Goal: Task Accomplishment & Management: Use online tool/utility

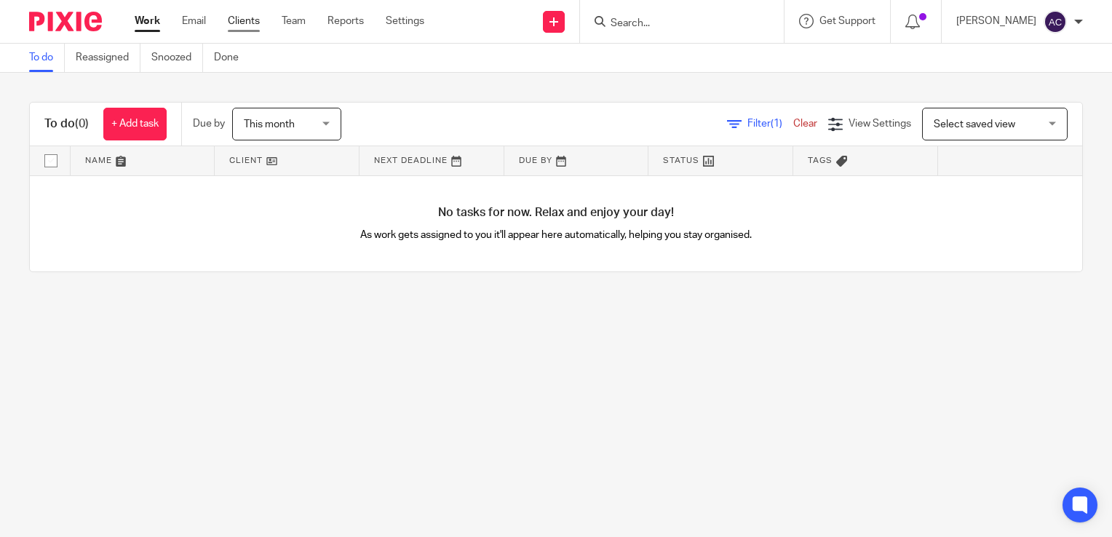
click at [241, 26] on link "Clients" at bounding box center [244, 21] width 32 height 15
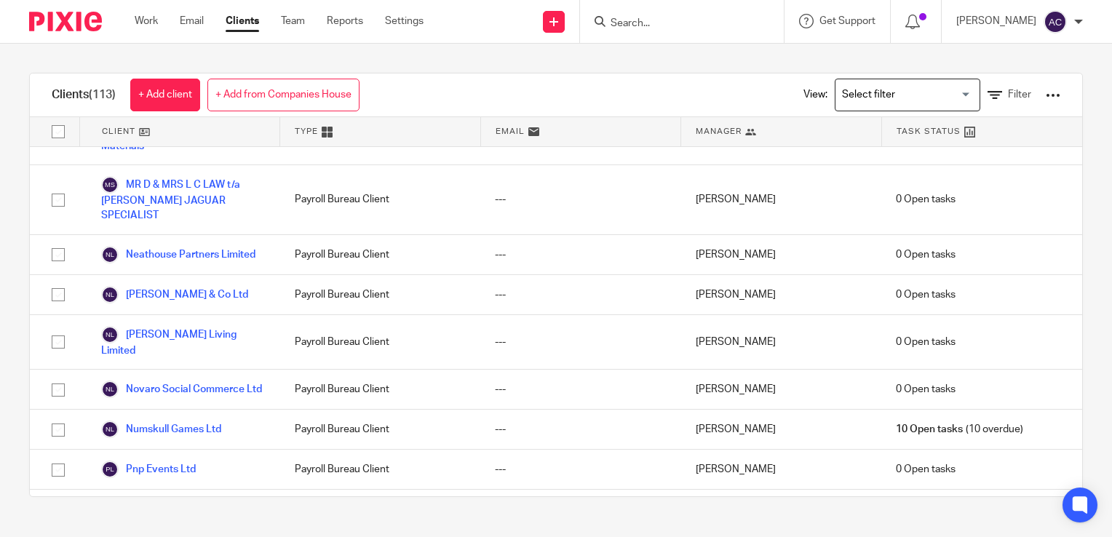
scroll to position [2836, 0]
click at [154, 96] on link "+ Add client" at bounding box center [165, 95] width 70 height 33
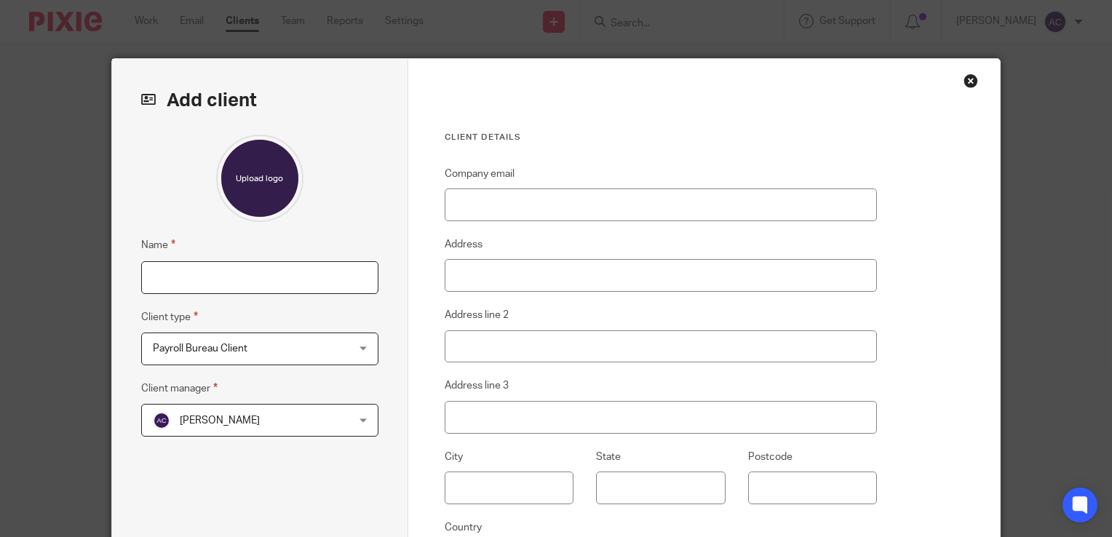
click at [199, 271] on input "Name" at bounding box center [259, 277] width 237 height 33
type input "Nxera"
click at [162, 210] on div at bounding box center [259, 178] width 237 height 87
click at [227, 354] on span "Payroll Bureau Client" at bounding box center [243, 348] width 180 height 31
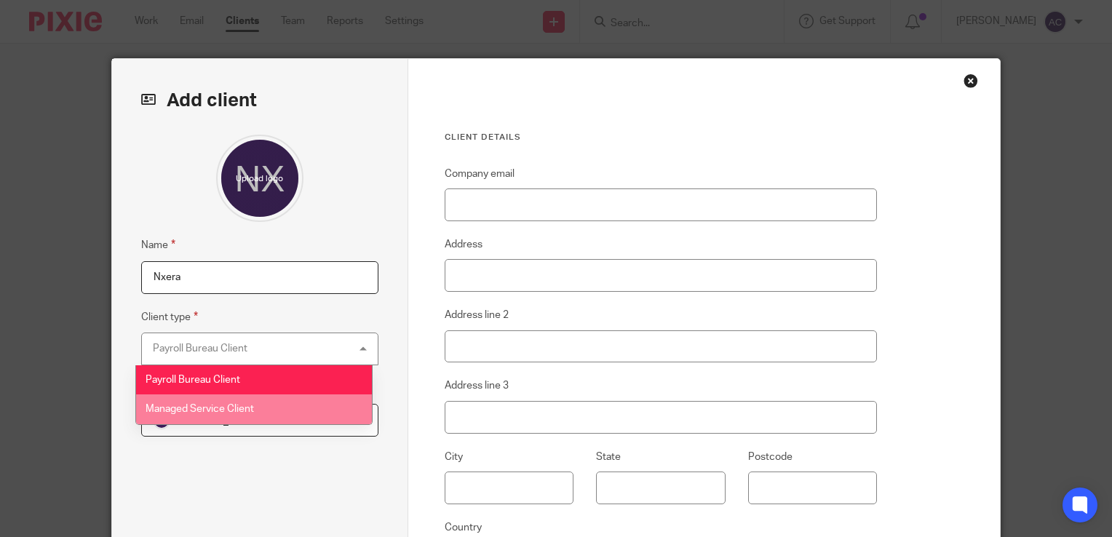
click at [224, 400] on li "Managed Service Client" at bounding box center [254, 410] width 236 height 30
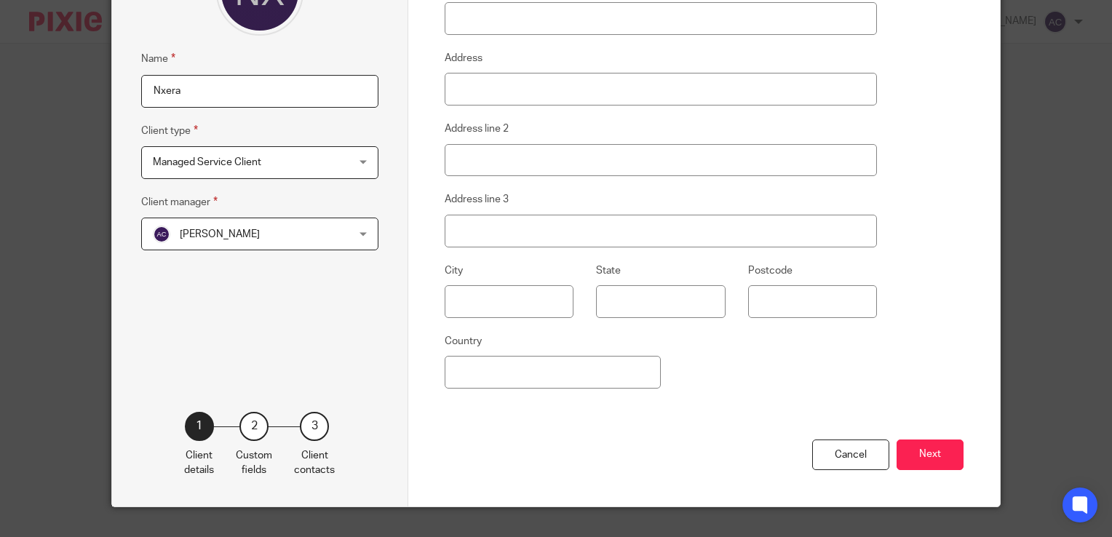
scroll to position [200, 0]
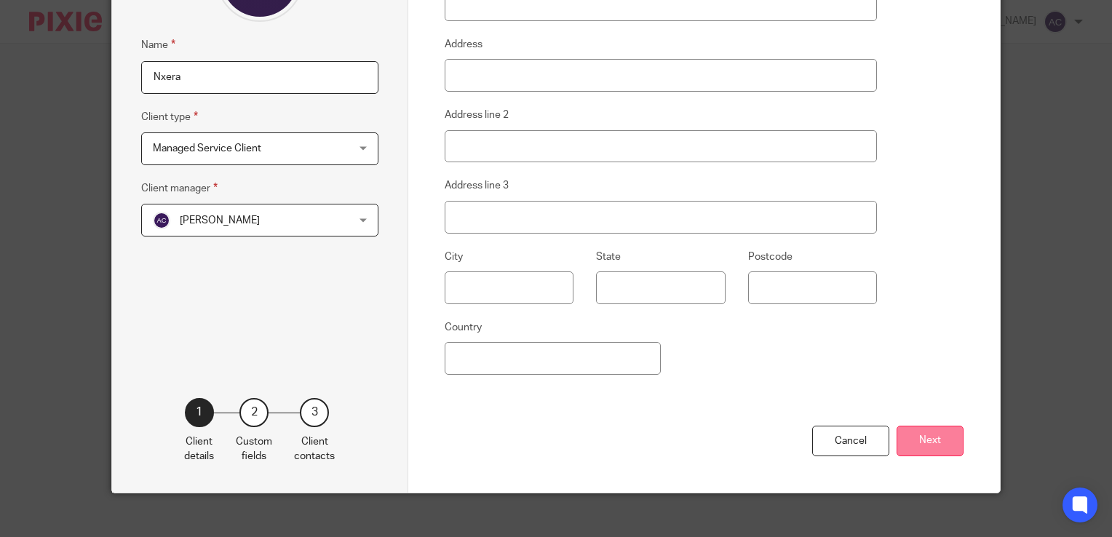
click at [930, 442] on button "Next" at bounding box center [930, 441] width 67 height 31
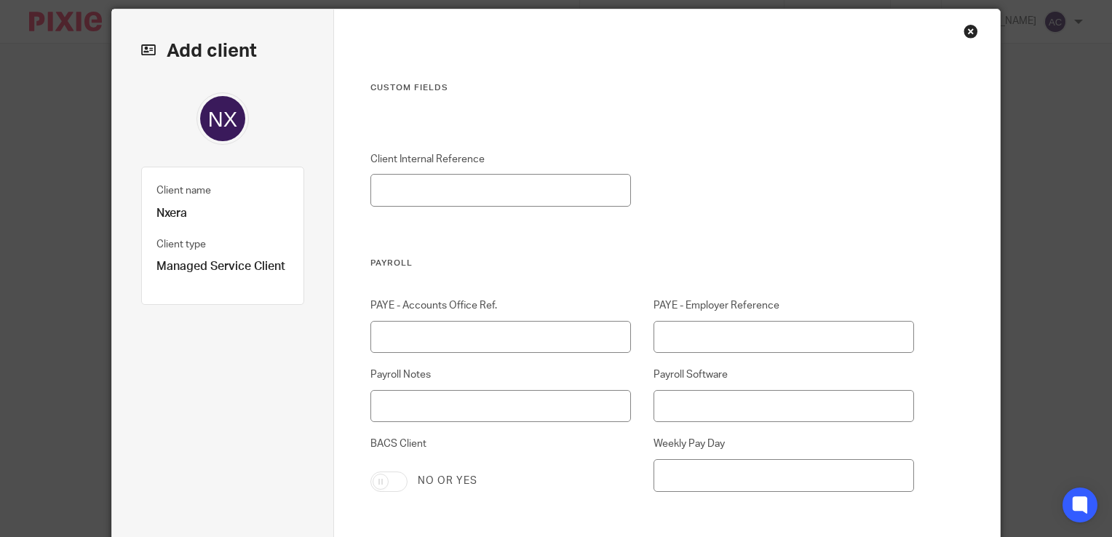
scroll to position [40, 0]
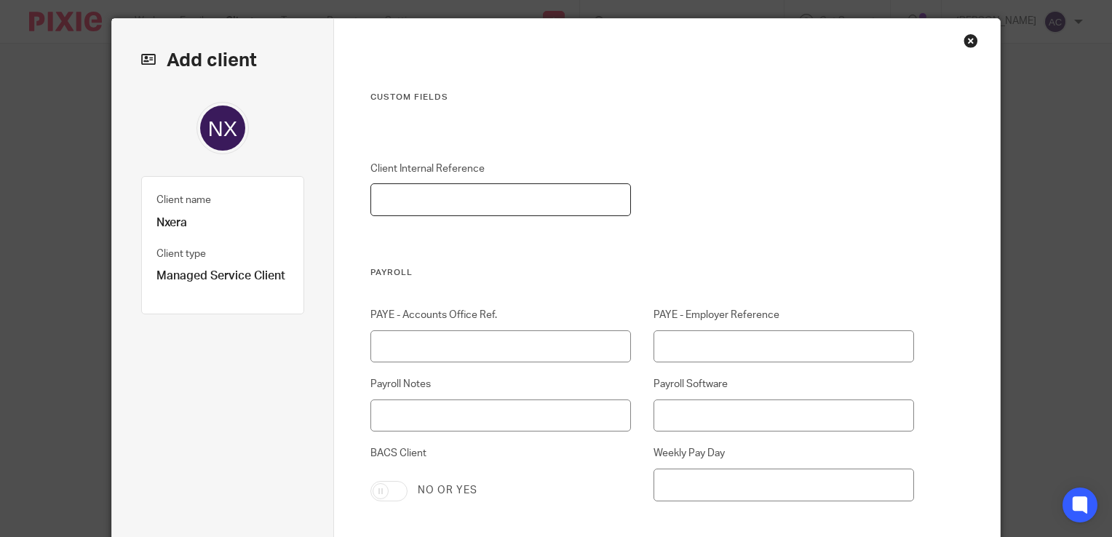
click at [539, 188] on input "Client Internal Reference" at bounding box center [500, 199] width 261 height 33
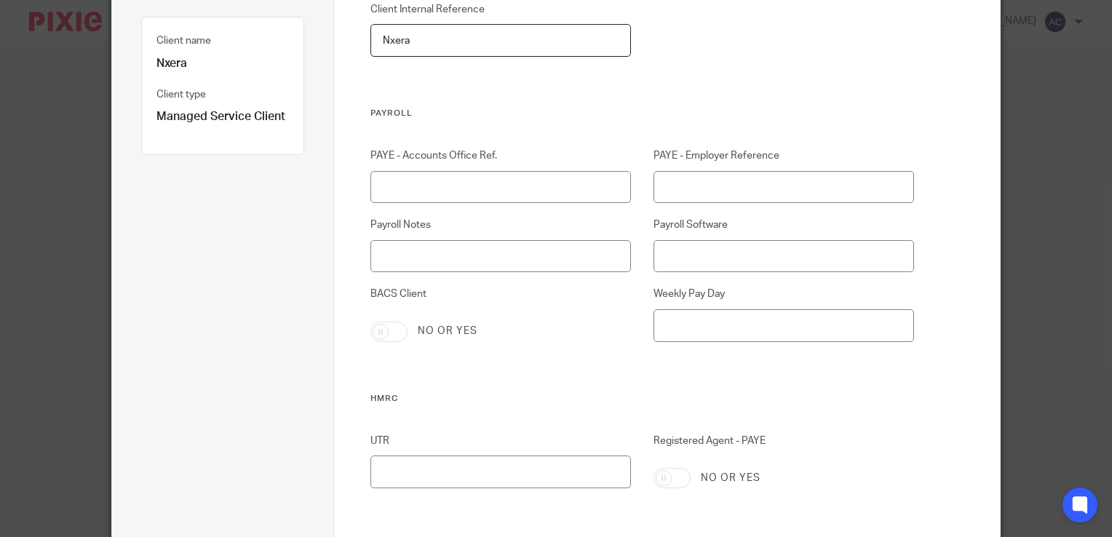
scroll to position [200, 0]
type input "Nxera"
click at [713, 250] on input "Payroll Software" at bounding box center [784, 255] width 261 height 33
type input "IPP"
click at [392, 330] on input "BACS Client" at bounding box center [388, 331] width 37 height 20
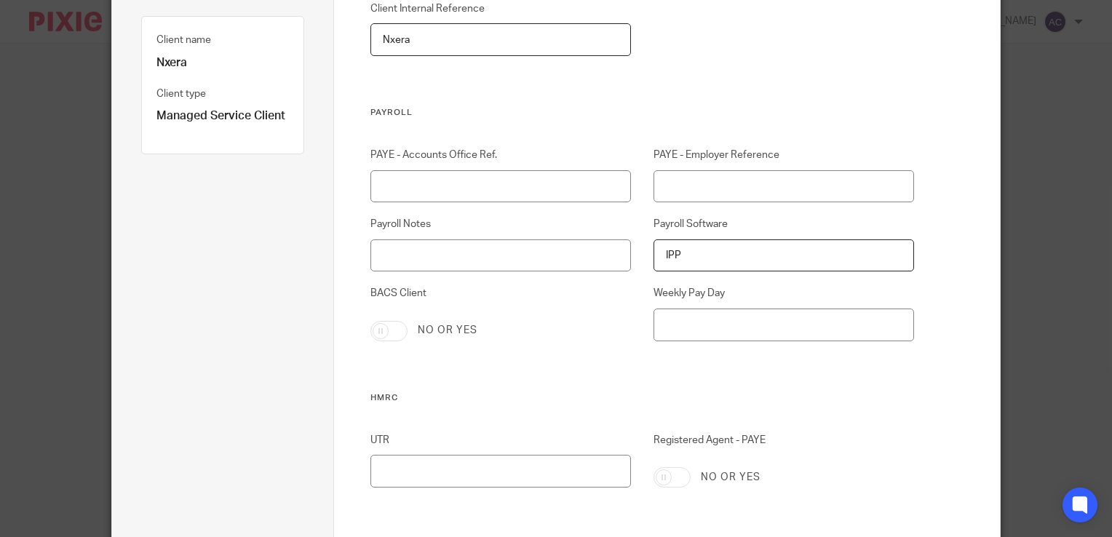
checkbox input "true"
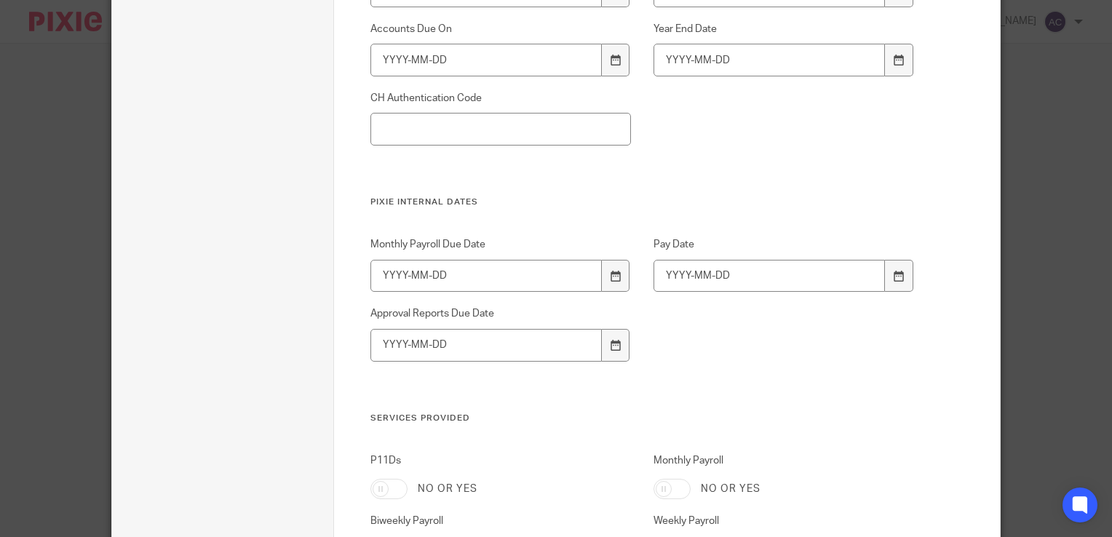
scroll to position [897, 0]
click at [393, 274] on input "Monthly Payroll Due Date" at bounding box center [485, 275] width 231 height 33
type input "2025-09-10"
click at [393, 344] on input "Approval Reports Due Date" at bounding box center [485, 344] width 231 height 33
type input "2025-09-15"
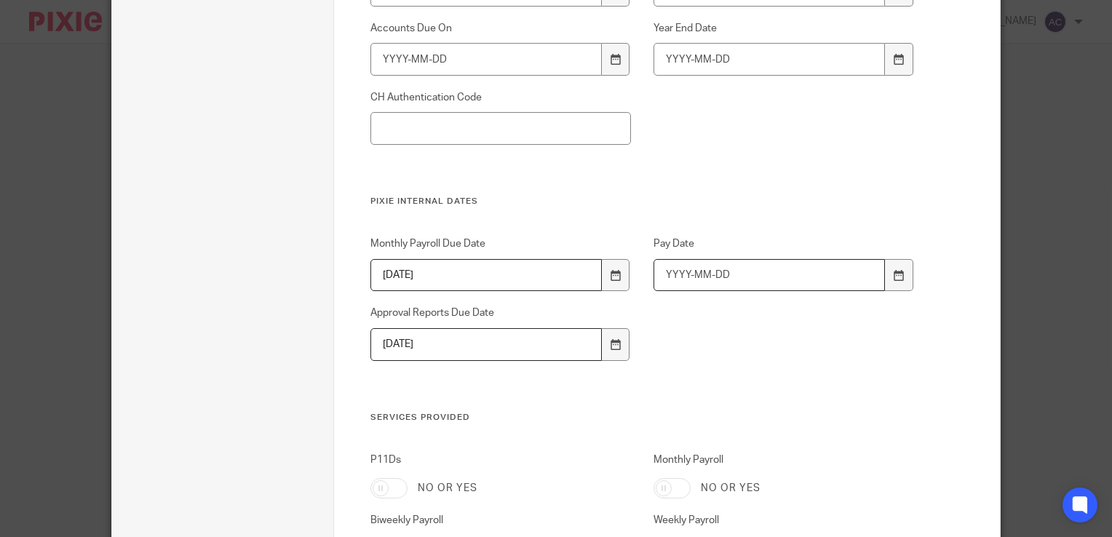
click at [676, 275] on input "Pay Date" at bounding box center [769, 275] width 231 height 33
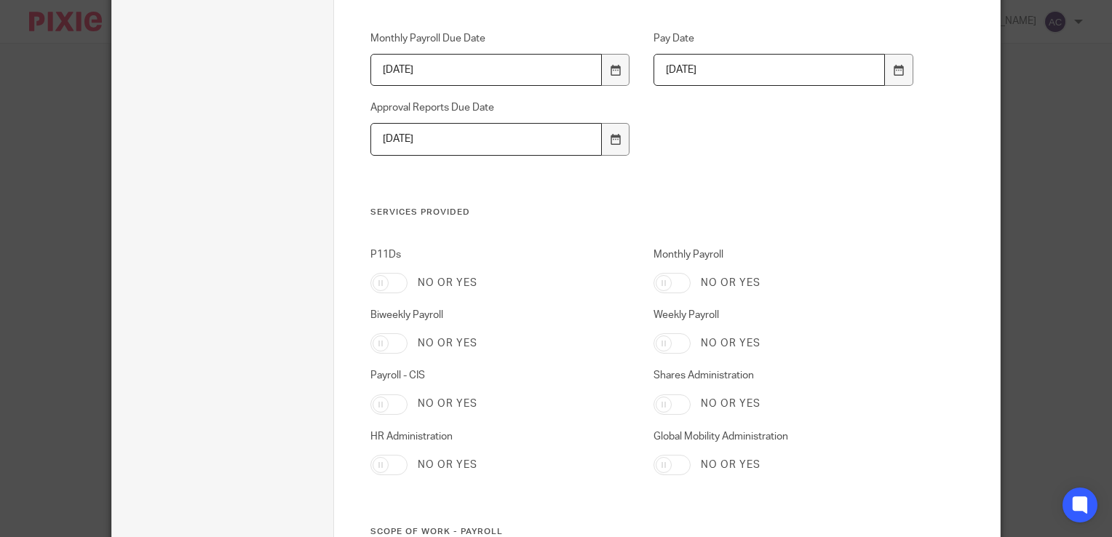
scroll to position [1103, 0]
type input "2025-09-25"
click at [667, 280] on input "Monthly Payroll" at bounding box center [672, 282] width 37 height 20
checkbox input "true"
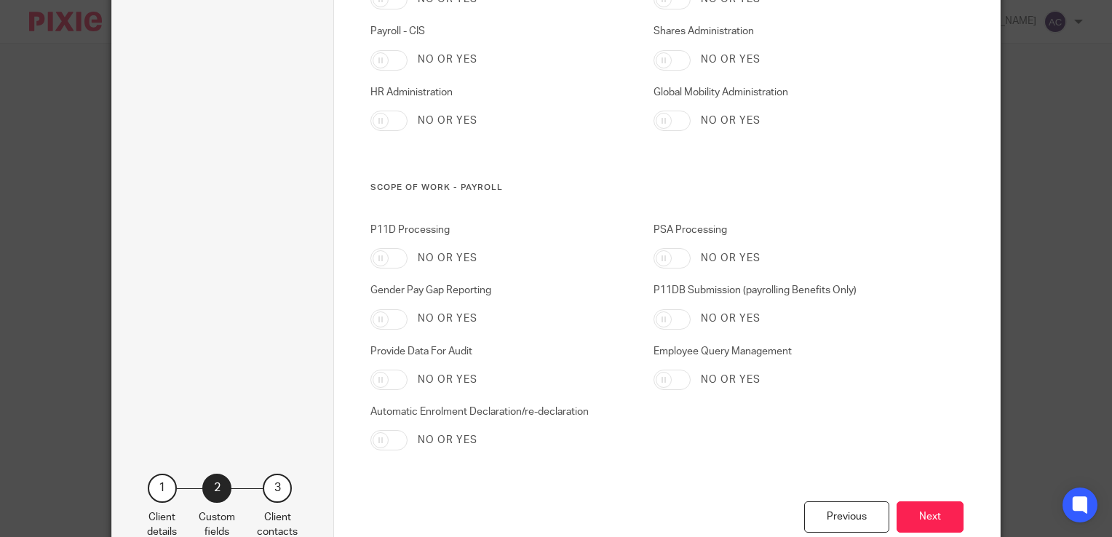
scroll to position [1497, 0]
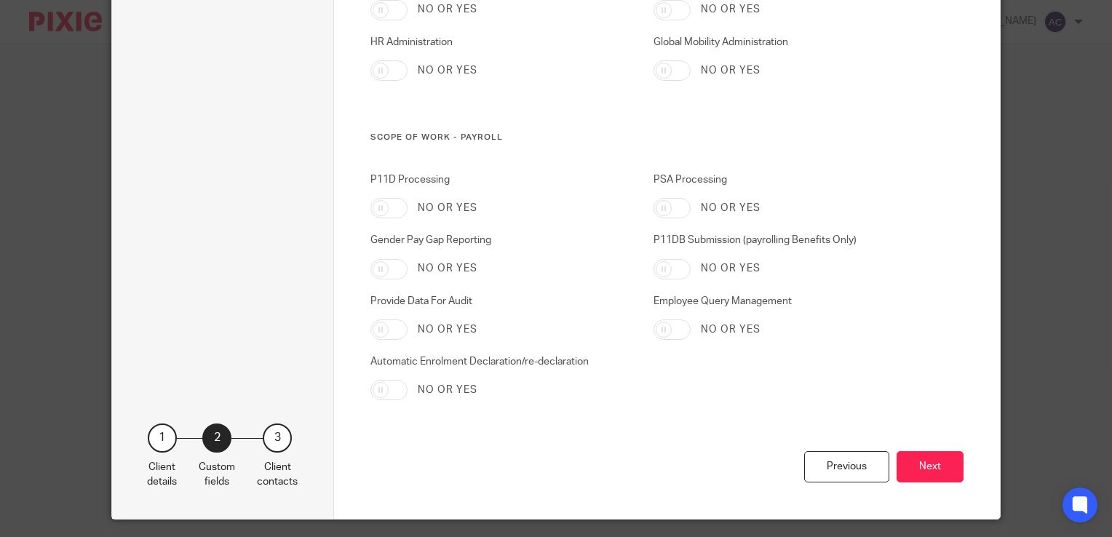
click at [667, 268] on input "P11DB Submission (payrolling Benefits Only)" at bounding box center [672, 269] width 37 height 20
checkbox input "true"
click at [378, 330] on input "Provide Data For Audit" at bounding box center [388, 330] width 37 height 20
checkbox input "true"
click at [926, 475] on button "Next" at bounding box center [930, 466] width 67 height 31
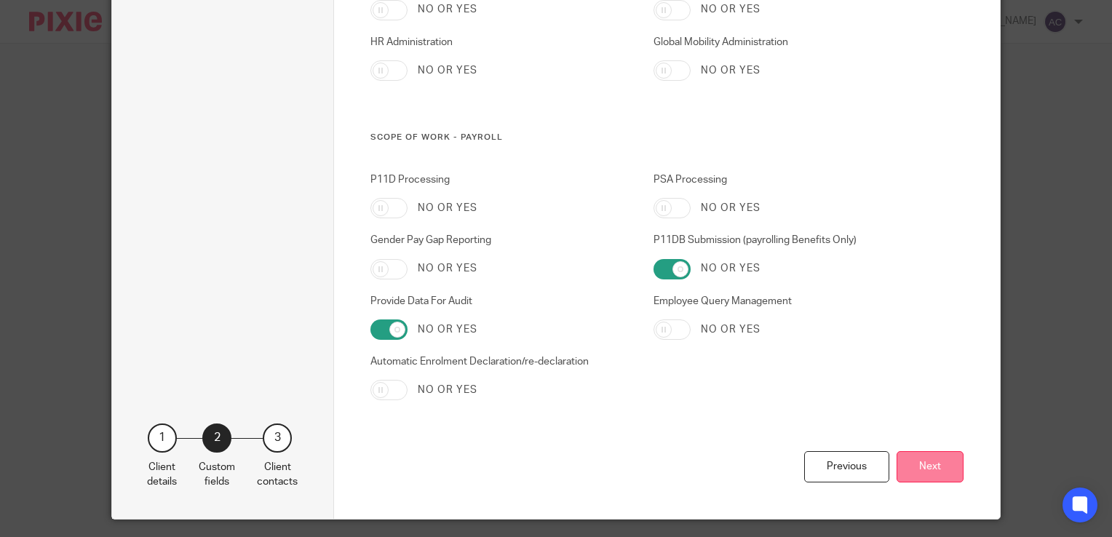
scroll to position [13, 0]
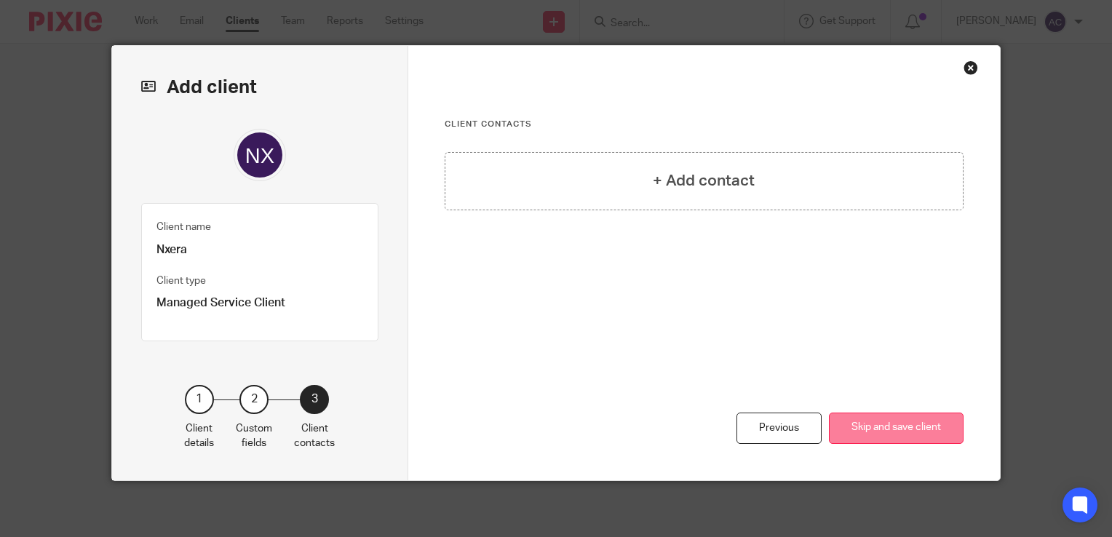
click at [887, 442] on button "Skip and save client" at bounding box center [896, 428] width 135 height 31
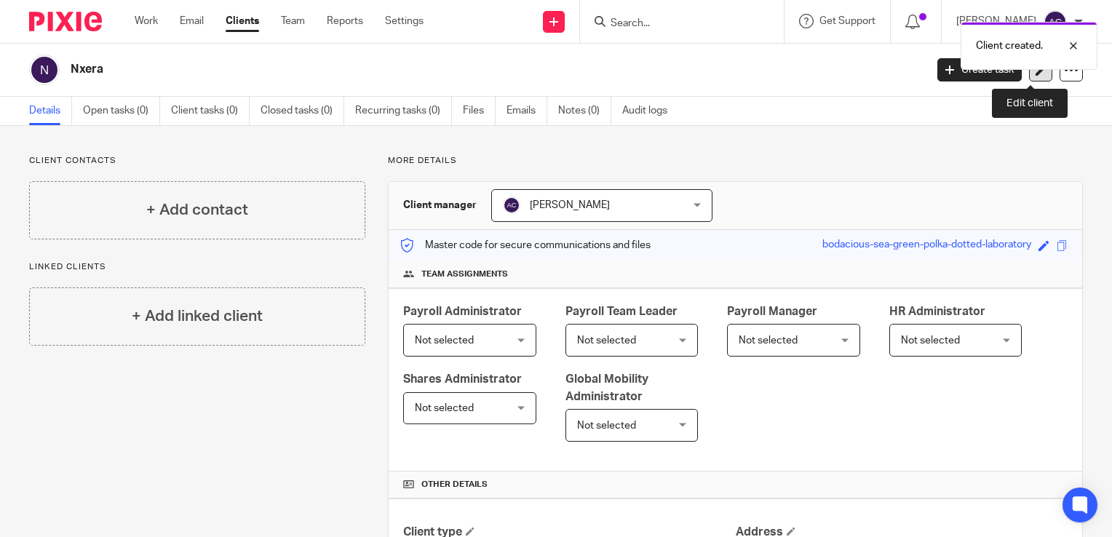
click at [1031, 75] on link at bounding box center [1040, 69] width 23 height 23
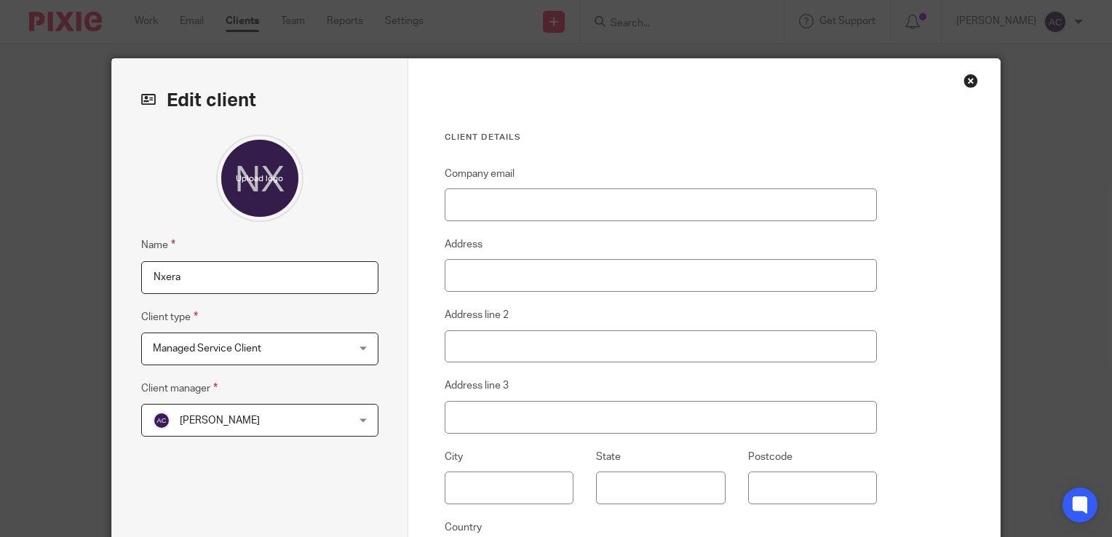
click at [264, 287] on input "Nxera" at bounding box center [259, 277] width 237 height 33
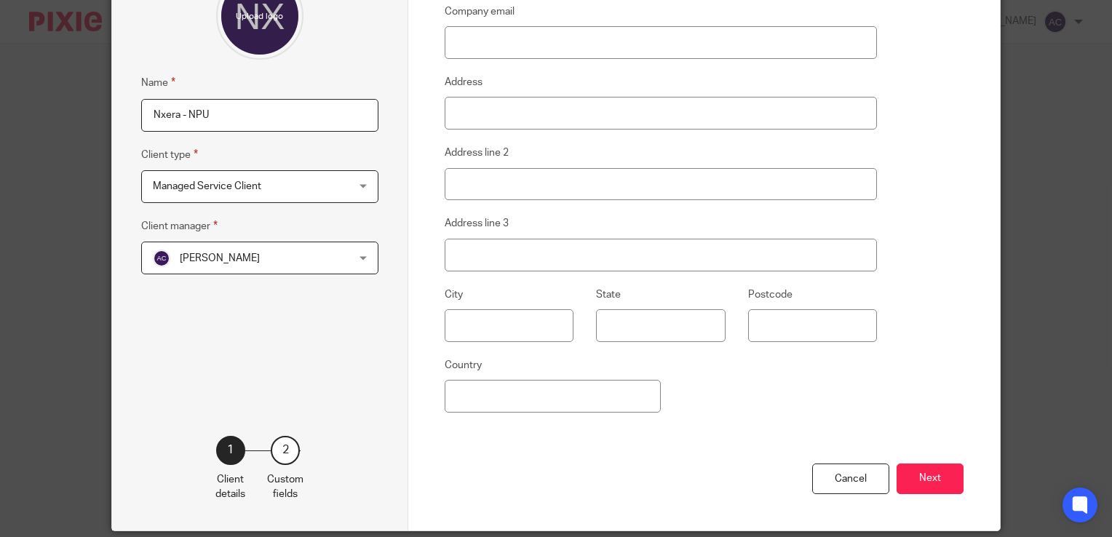
scroll to position [165, 0]
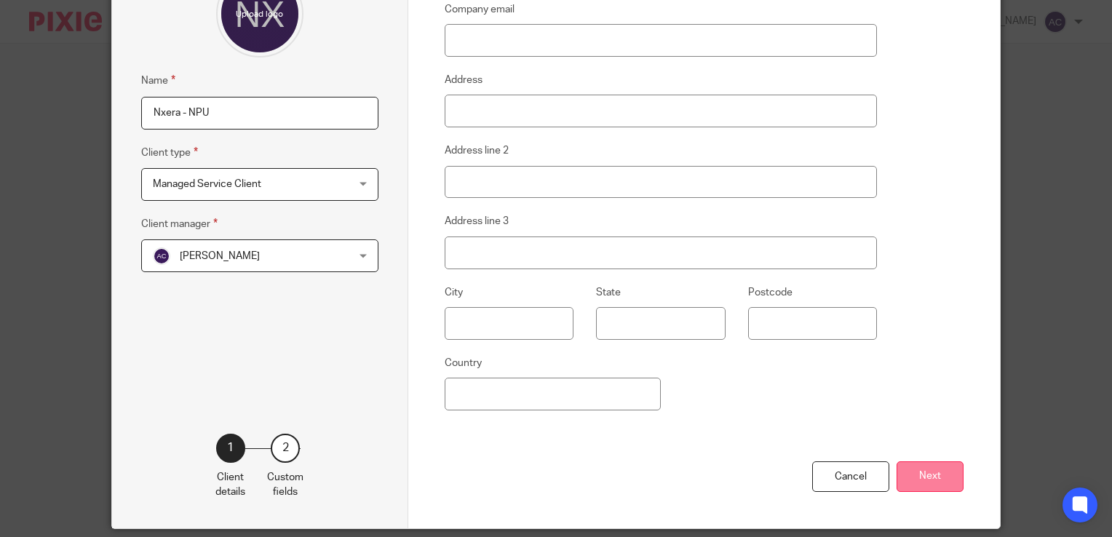
type input "Nxera - NPU"
click at [914, 476] on button "Next" at bounding box center [930, 476] width 67 height 31
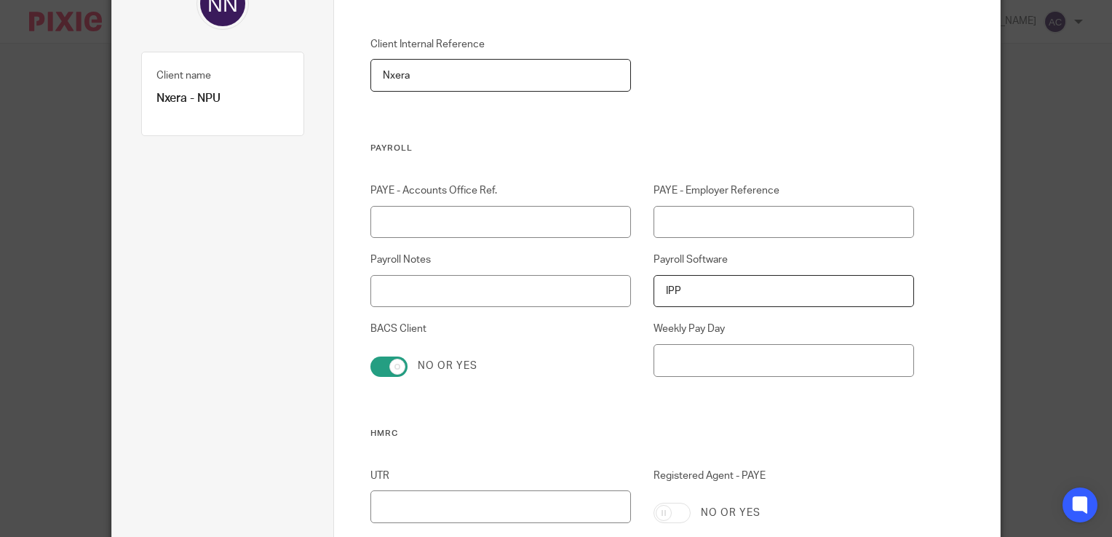
drag, startPoint x: 423, startPoint y: 66, endPoint x: 316, endPoint y: 71, distance: 107.1
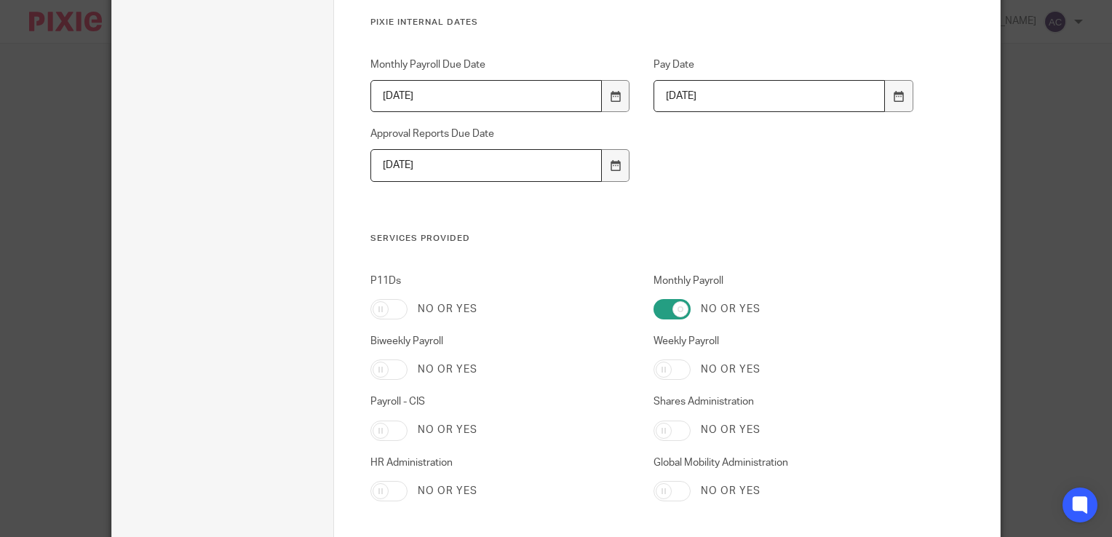
scroll to position [1537, 0]
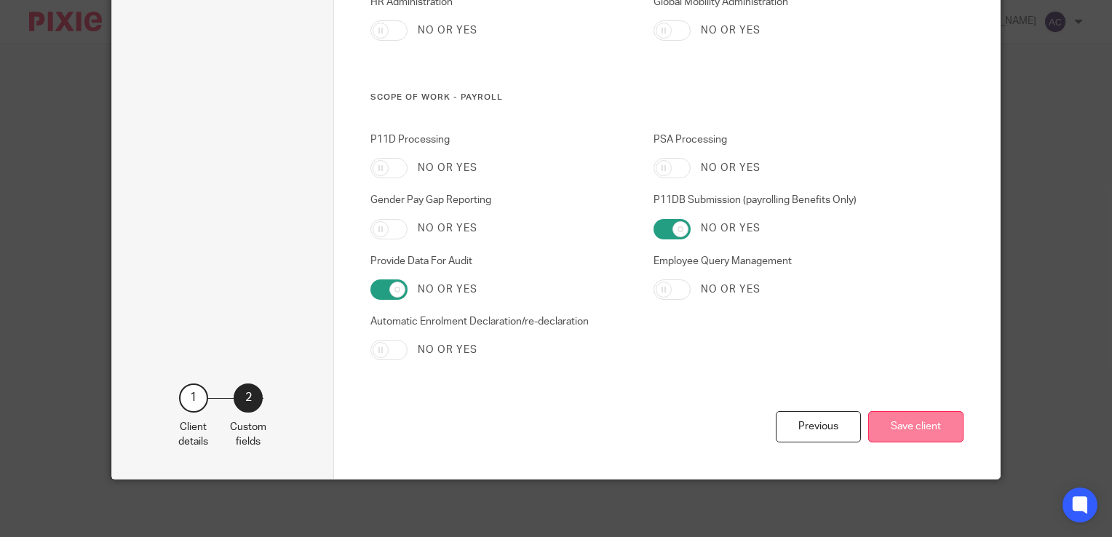
type input "NPU"
click at [921, 437] on button "Save client" at bounding box center [915, 426] width 95 height 31
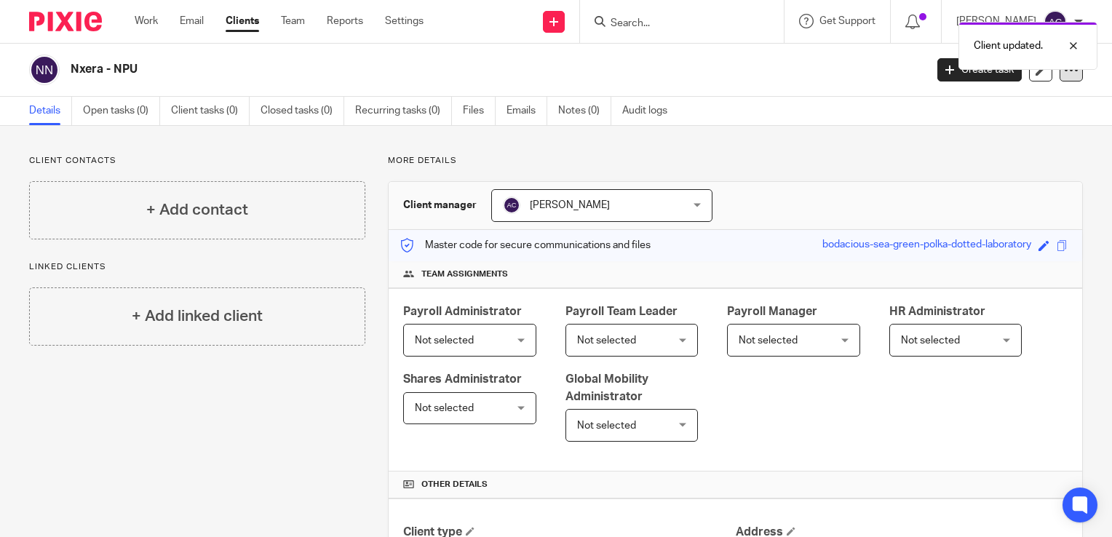
click at [1064, 76] on icon at bounding box center [1071, 70] width 15 height 15
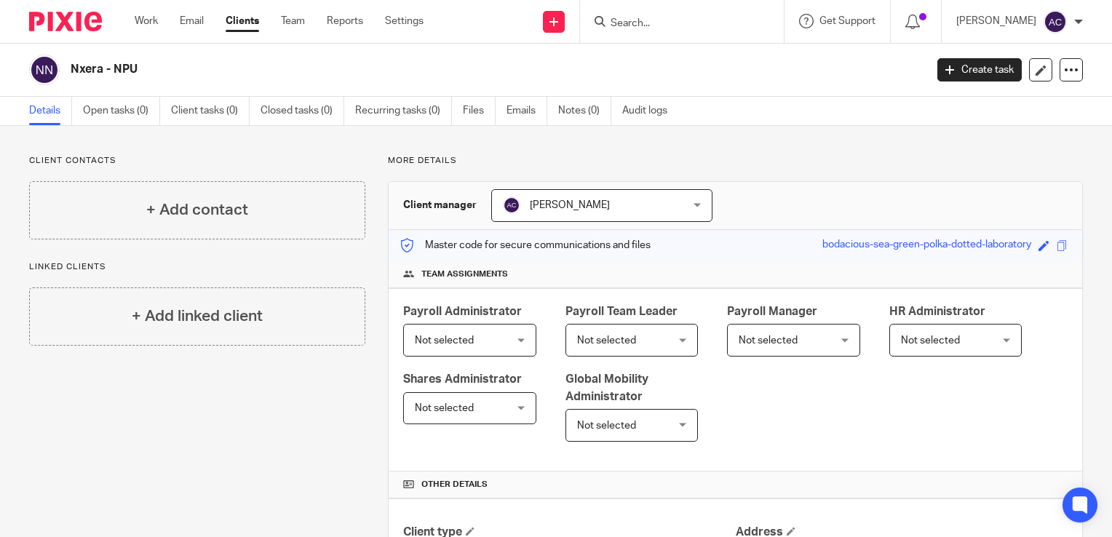
click at [579, 27] on div "Send new email Create task Add client Request signature" at bounding box center [554, 21] width 52 height 43
click at [565, 26] on link at bounding box center [554, 22] width 22 height 22
click at [565, 113] on link "Add client" at bounding box center [564, 110] width 102 height 21
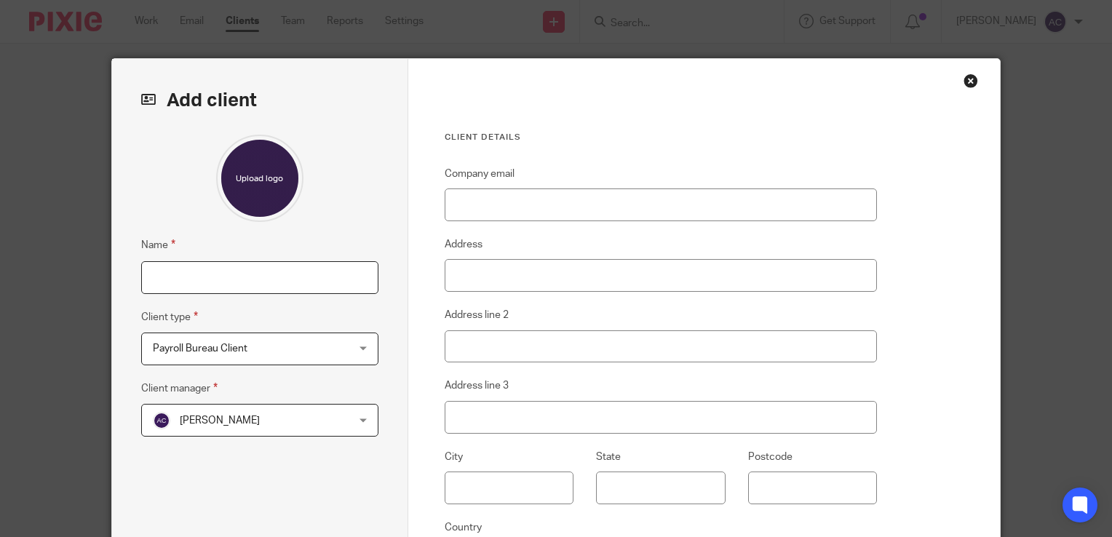
click at [274, 271] on input "Name" at bounding box center [259, 277] width 237 height 33
type input "n"
type input "Nxera - NPL"
click at [250, 356] on span "Payroll Bureau Client" at bounding box center [243, 348] width 180 height 31
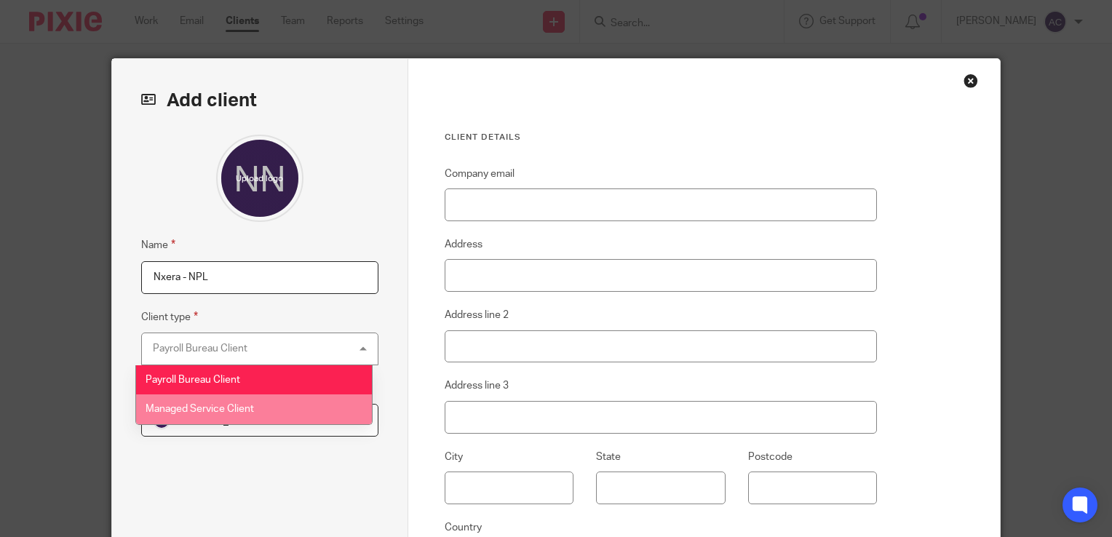
click at [225, 407] on span "Managed Service Client" at bounding box center [200, 409] width 108 height 10
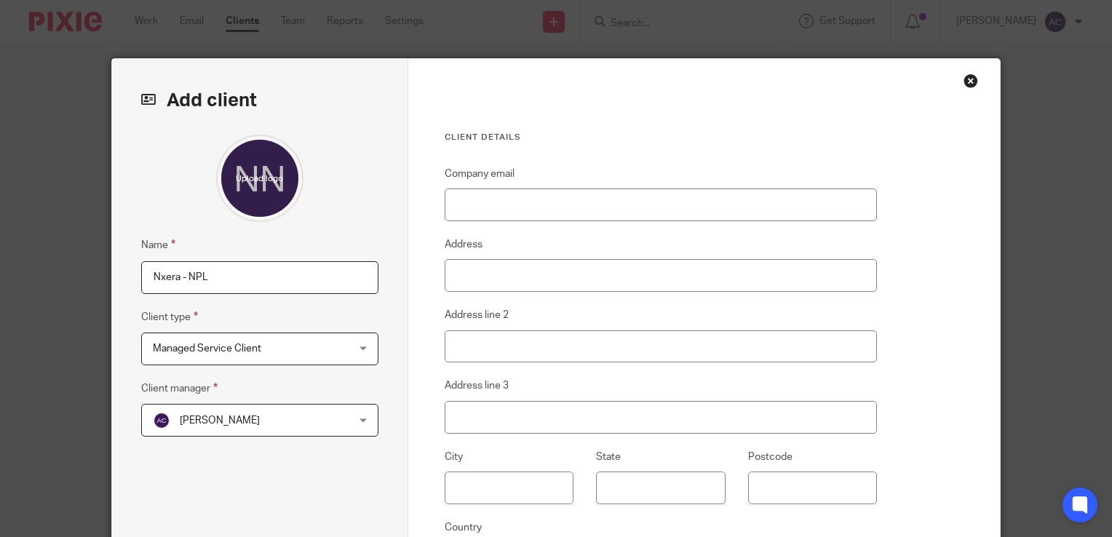
scroll to position [213, 0]
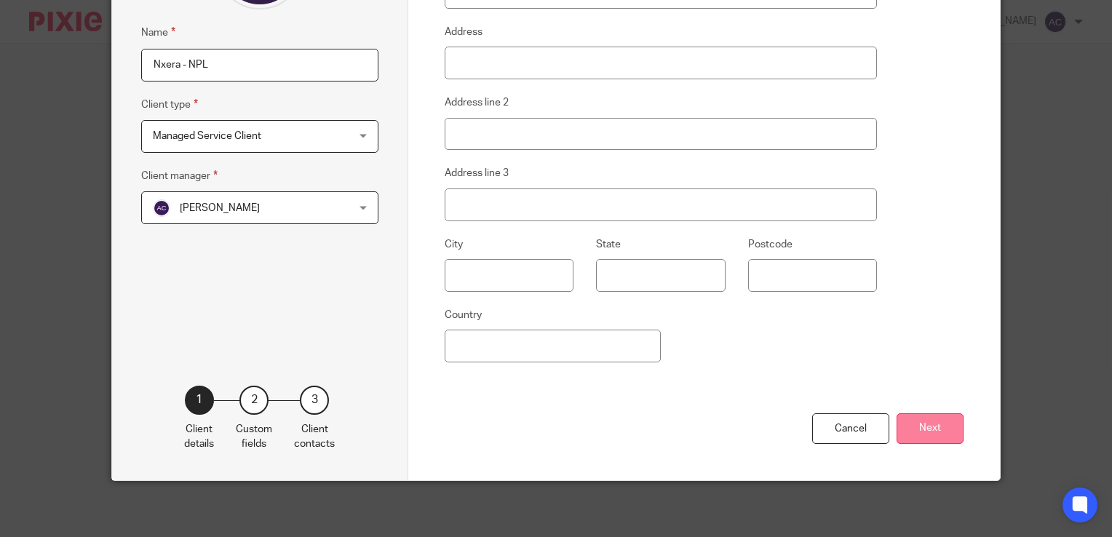
click at [917, 432] on button "Next" at bounding box center [930, 428] width 67 height 31
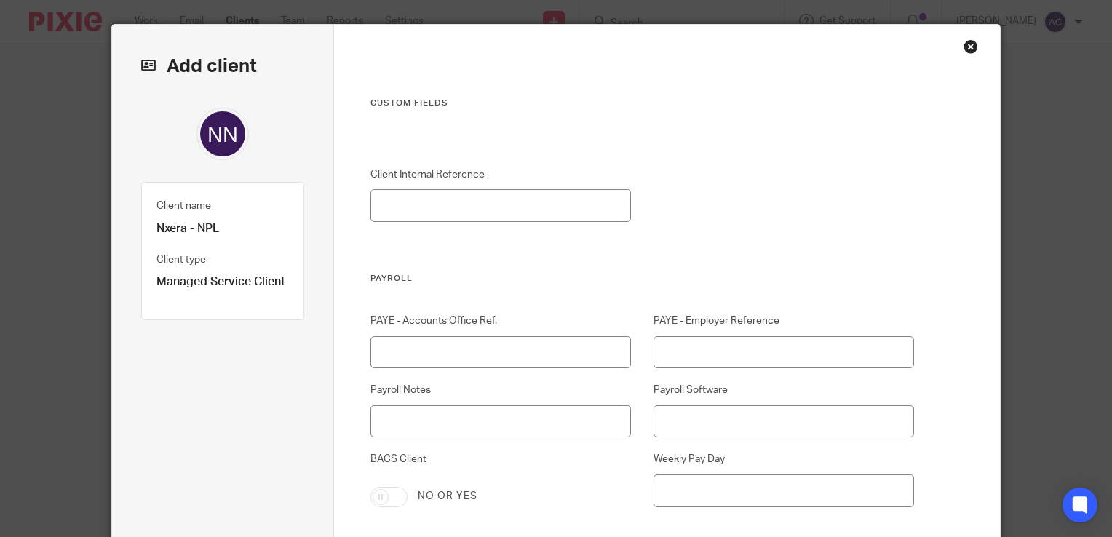
scroll to position [28, 0]
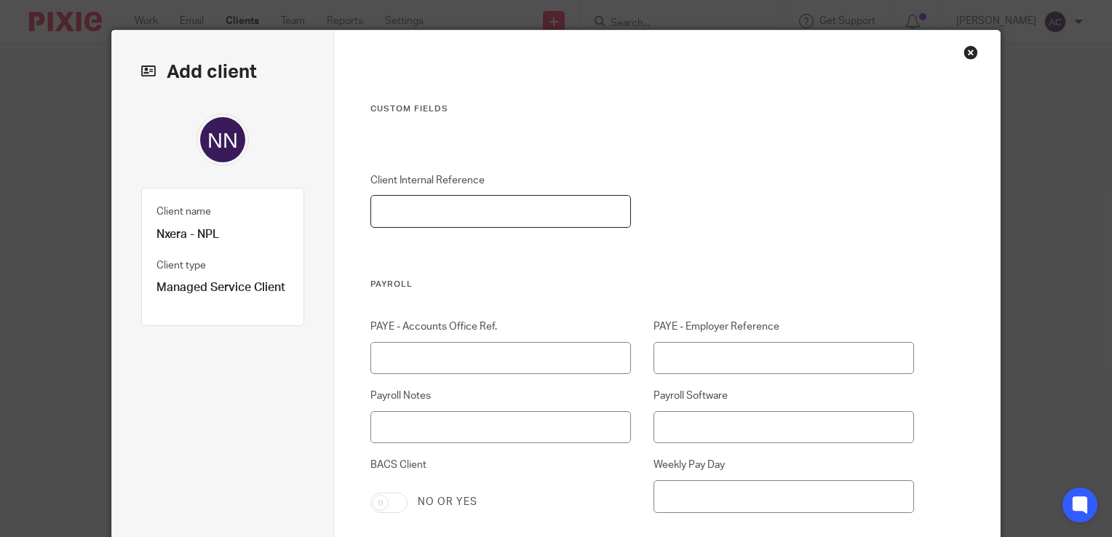
click at [465, 215] on input "Client Internal Reference" at bounding box center [500, 211] width 261 height 33
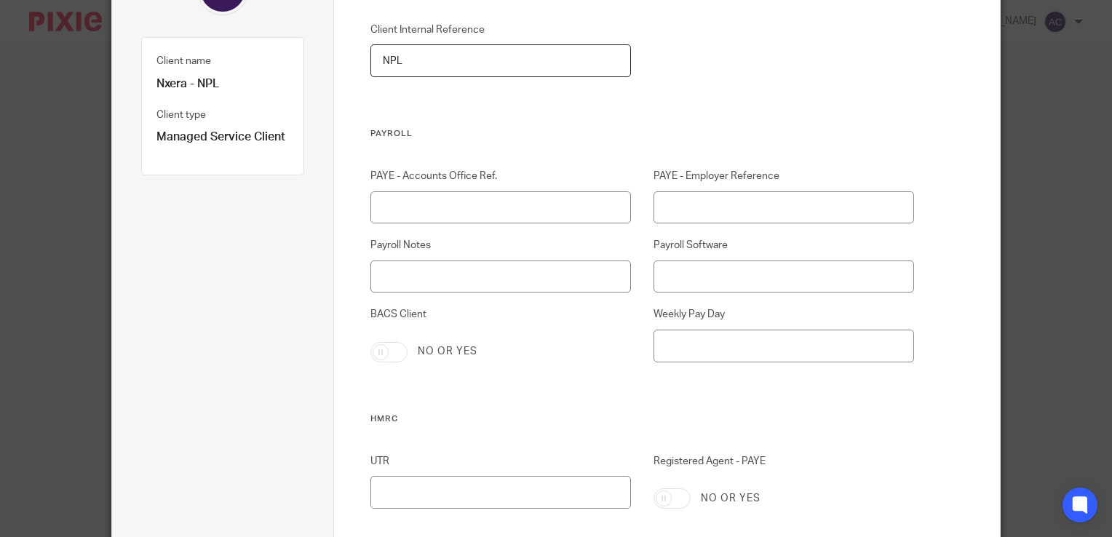
scroll to position [223, 0]
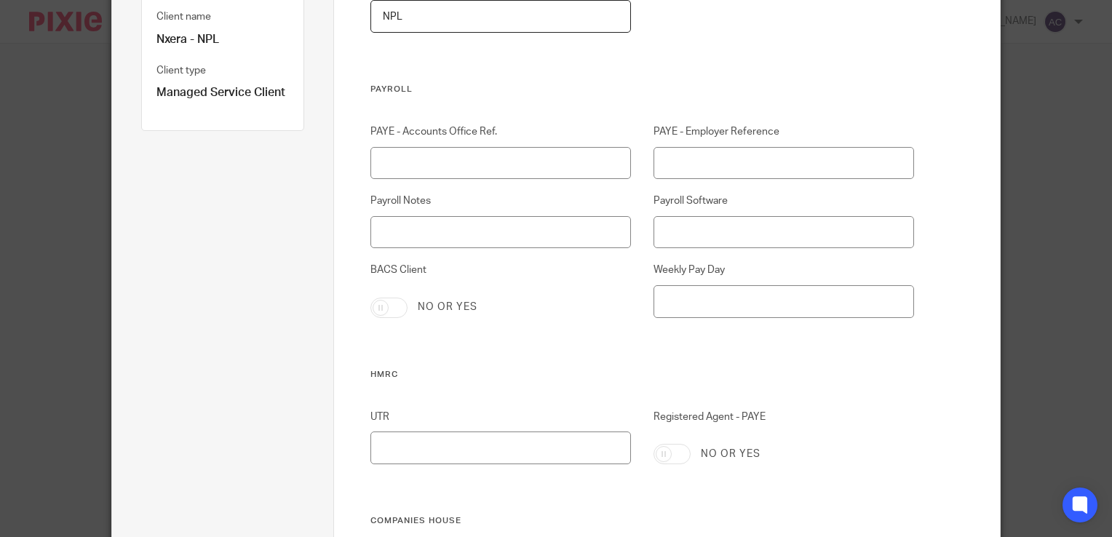
type input "NPL"
click at [697, 247] on input "Payroll Software" at bounding box center [784, 232] width 261 height 33
type input "IPP"
click at [408, 299] on div "No or yes" at bounding box center [500, 308] width 261 height 20
click at [392, 301] on input "BACS Client" at bounding box center [388, 308] width 37 height 20
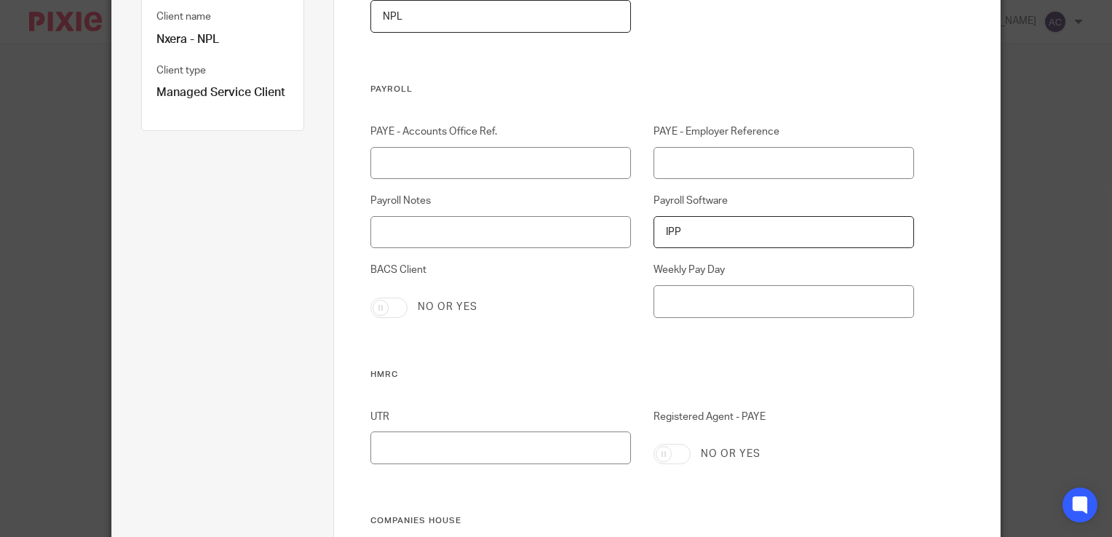
checkbox input "true"
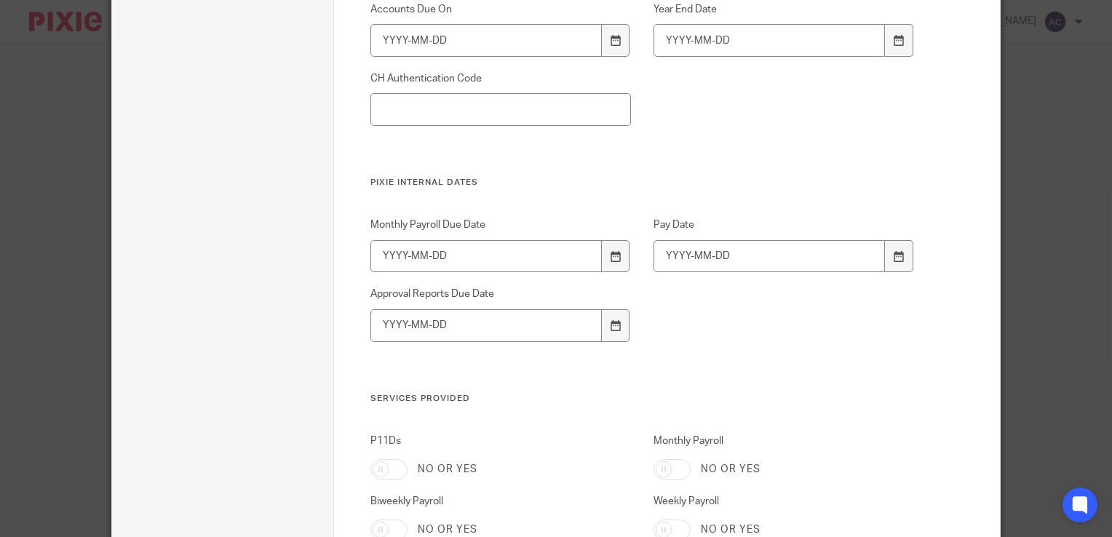
scroll to position [917, 0]
click at [379, 262] on input "Monthly Payroll Due Date" at bounding box center [485, 255] width 231 height 33
type input "2025-09-10"
click at [408, 328] on input "Approval Reports Due Date" at bounding box center [485, 324] width 231 height 33
type input "2025-09-15"
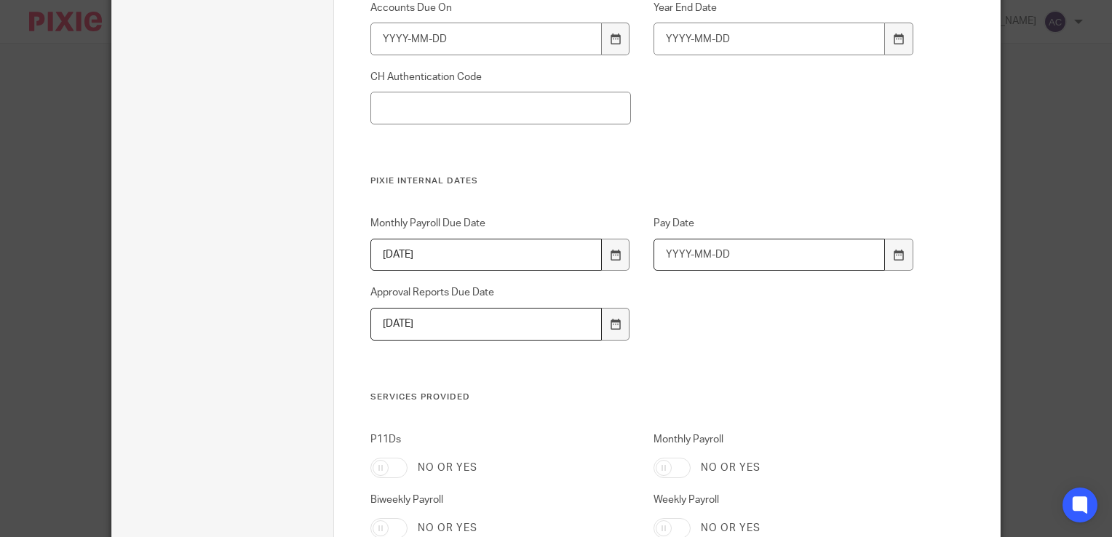
click at [676, 261] on input "Pay Date" at bounding box center [769, 255] width 231 height 33
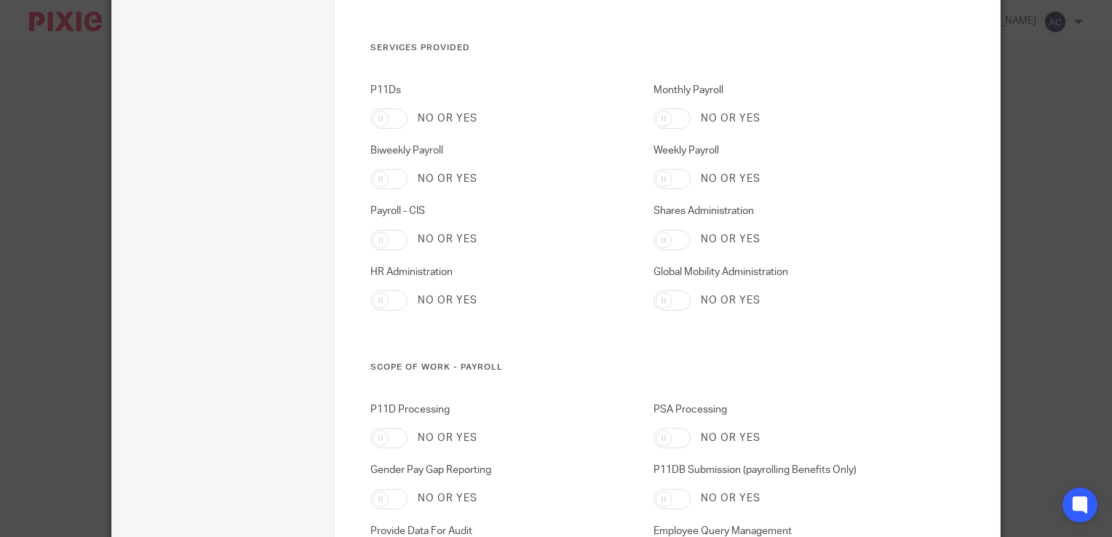
scroll to position [1268, 0]
type input "2025-09-25"
click at [657, 120] on input "Monthly Payroll" at bounding box center [672, 117] width 37 height 20
checkbox input "true"
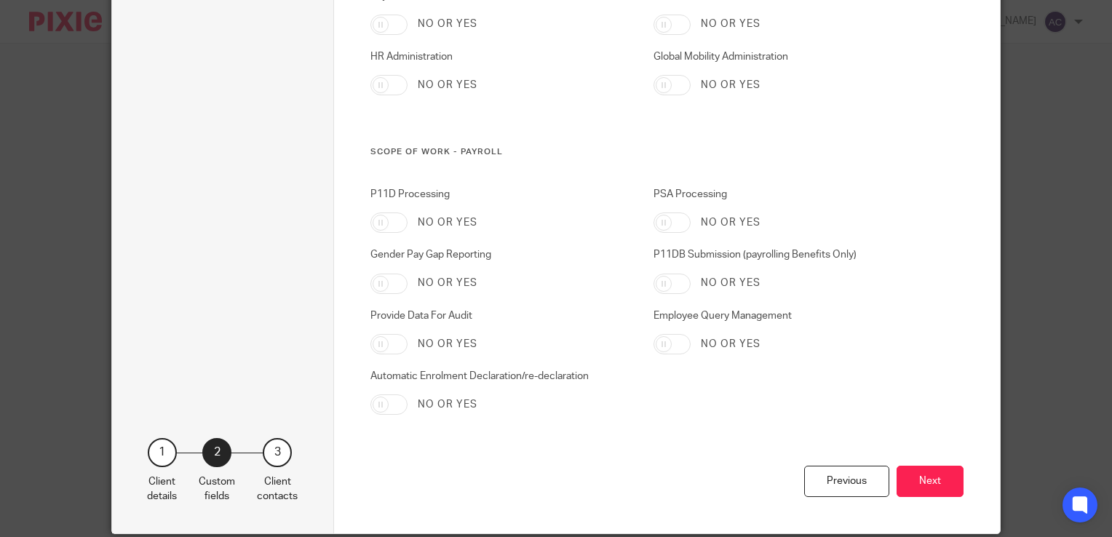
scroll to position [1482, 0]
click at [670, 284] on input "P11DB Submission (payrolling Benefits Only)" at bounding box center [672, 284] width 37 height 20
checkbox input "true"
click at [381, 338] on input "Provide Data For Audit" at bounding box center [388, 344] width 37 height 20
checkbox input "true"
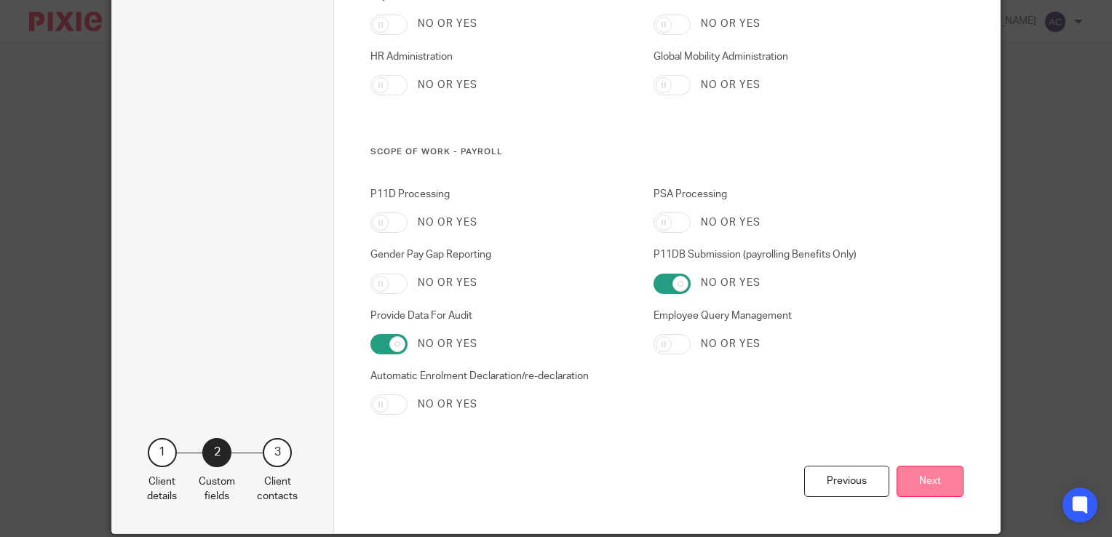
click at [923, 485] on button "Next" at bounding box center [930, 481] width 67 height 31
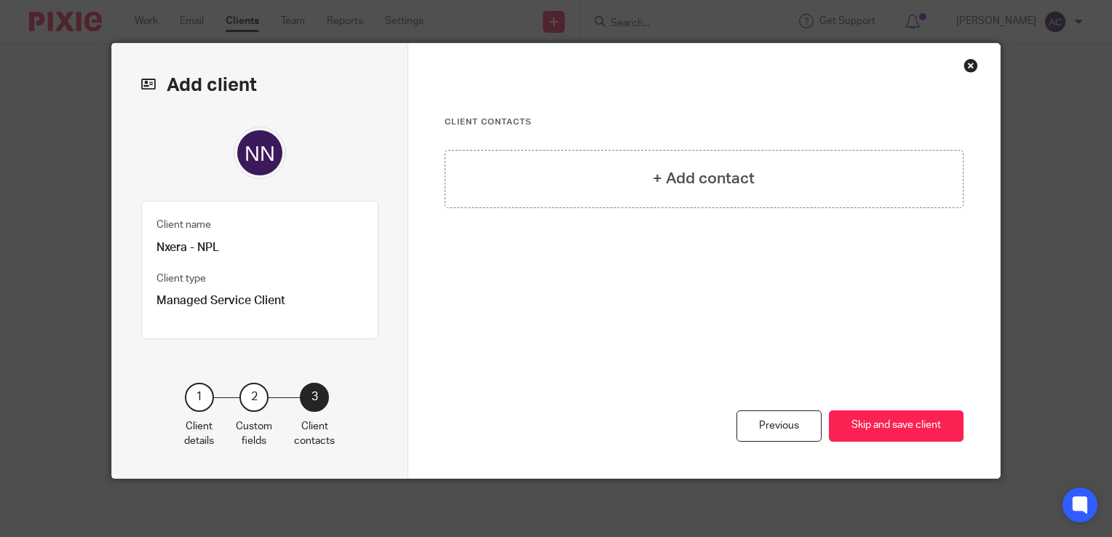
scroll to position [13, 0]
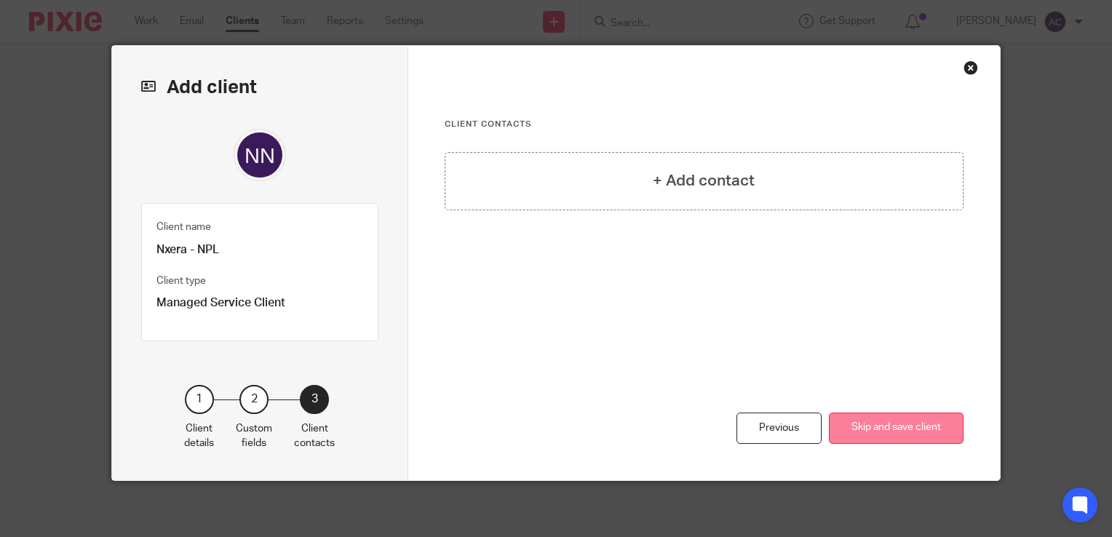
click at [901, 432] on button "Skip and save client" at bounding box center [896, 428] width 135 height 31
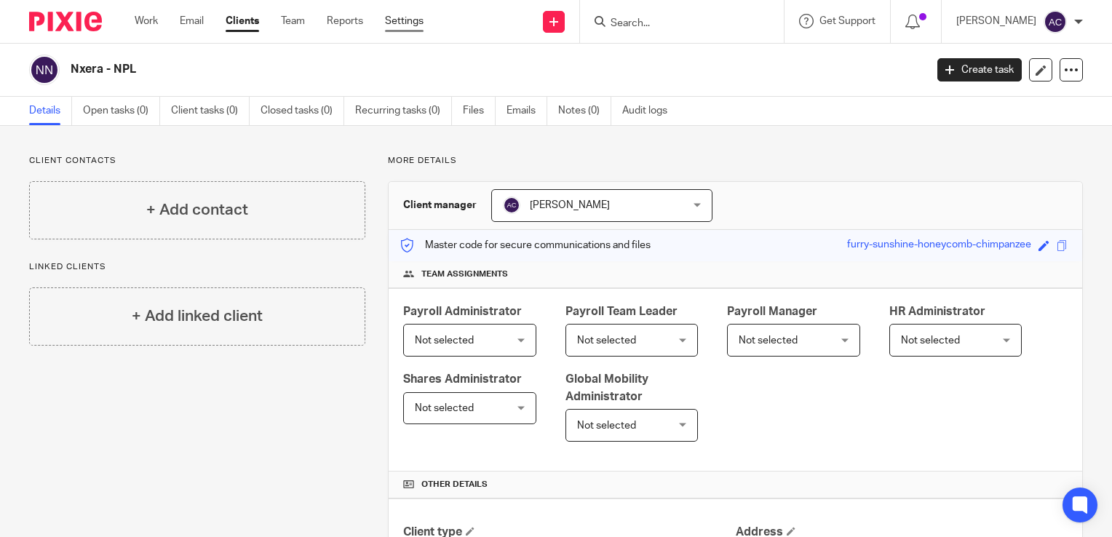
click at [417, 25] on link "Settings" at bounding box center [404, 21] width 39 height 15
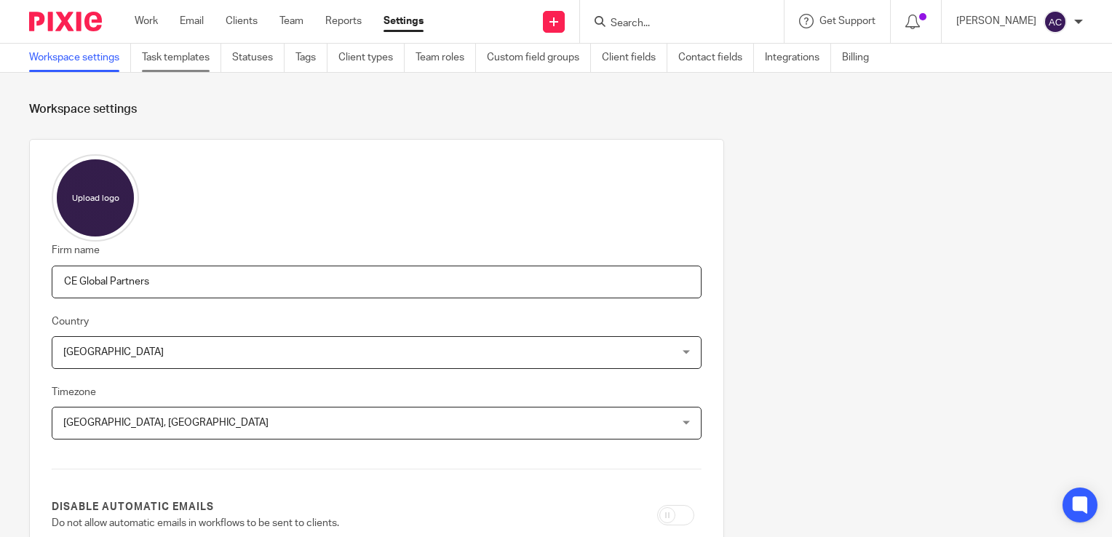
click at [181, 55] on link "Task templates" at bounding box center [181, 58] width 79 height 28
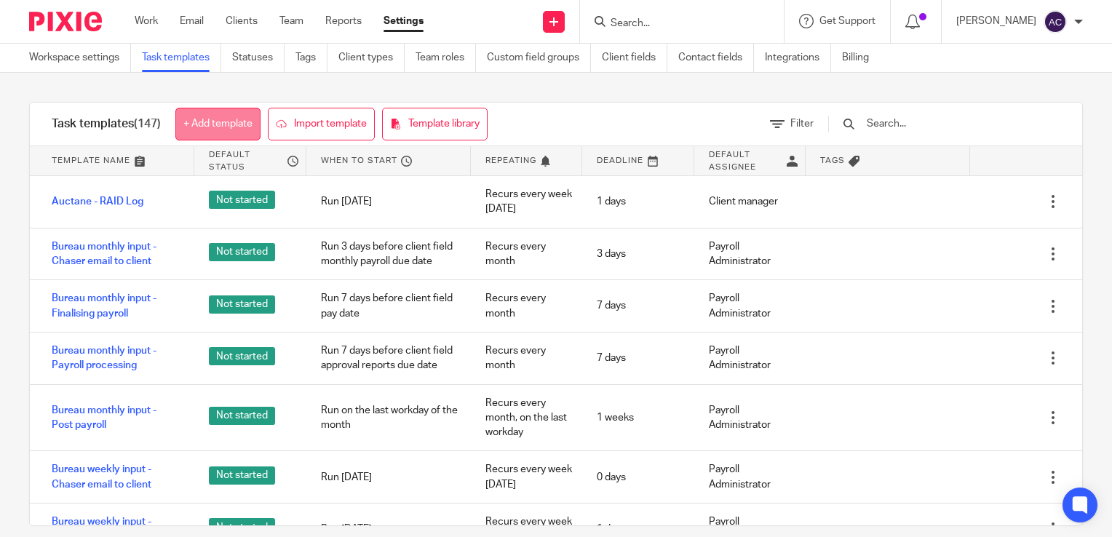
click at [218, 108] on link "+ Add template" at bounding box center [217, 124] width 85 height 33
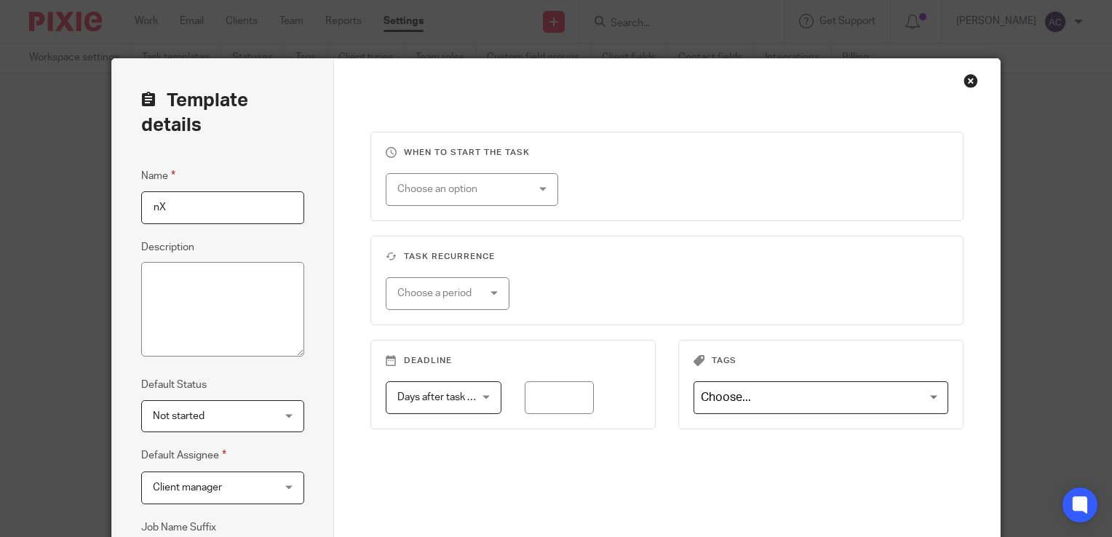
type input "n"
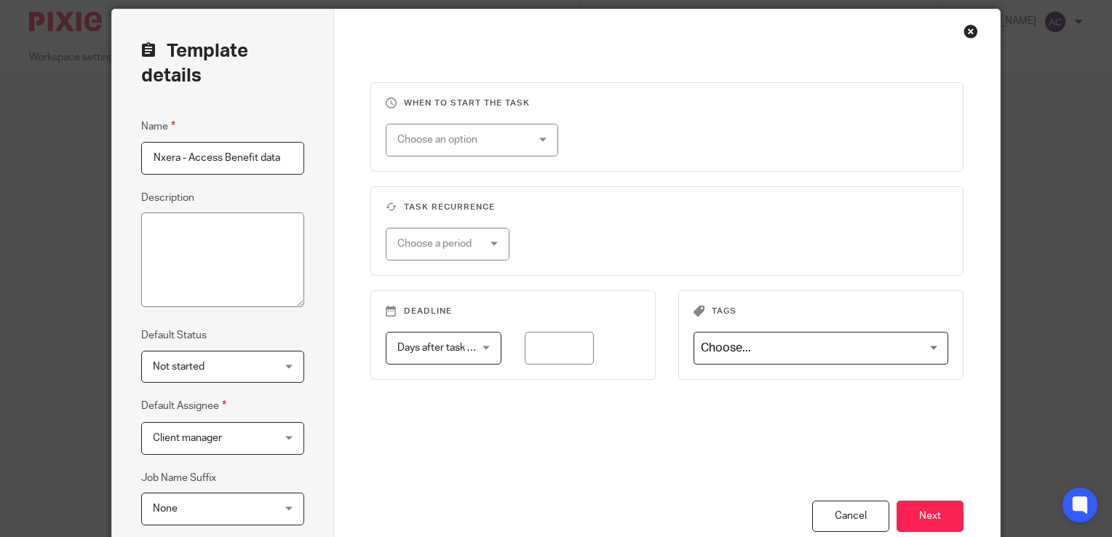
scroll to position [49, 0]
type input "Nxera - Access Benefit data"
click at [445, 147] on div "Choose an option" at bounding box center [461, 139] width 128 height 31
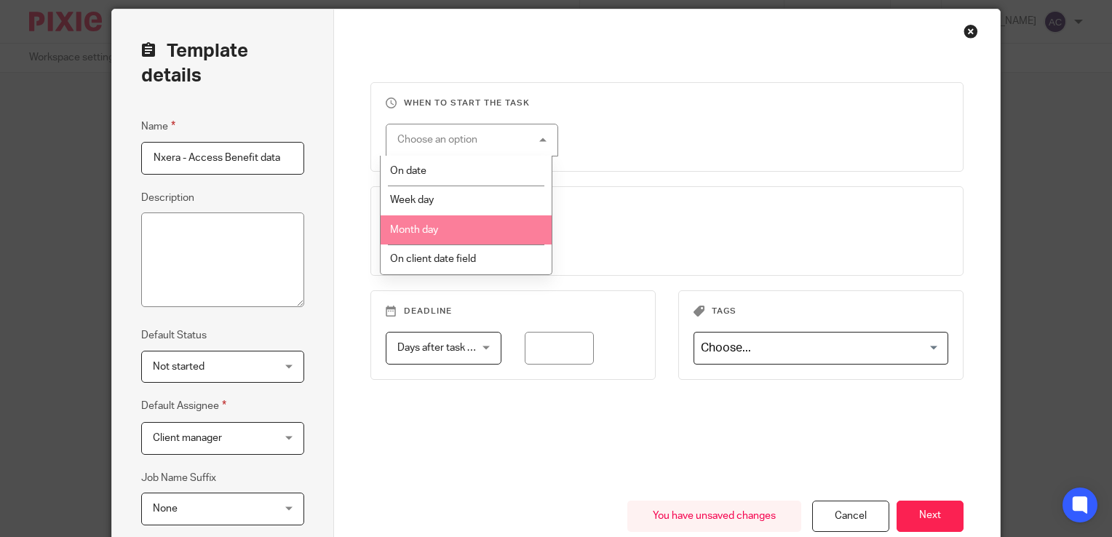
click at [438, 227] on li "Month day" at bounding box center [466, 230] width 171 height 30
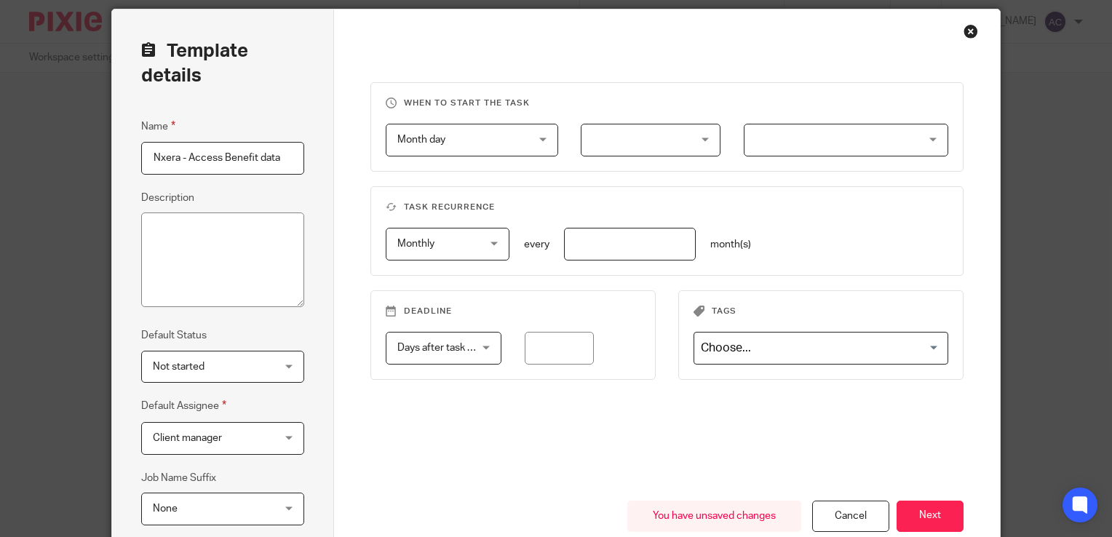
click at [617, 143] on div at bounding box center [651, 140] width 140 height 33
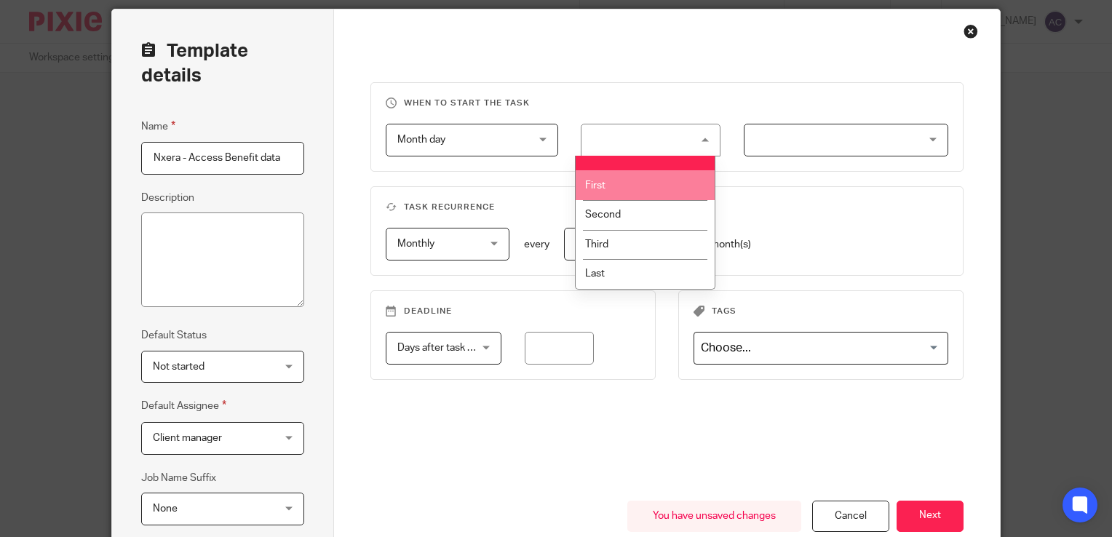
click at [631, 179] on li "First" at bounding box center [645, 185] width 138 height 30
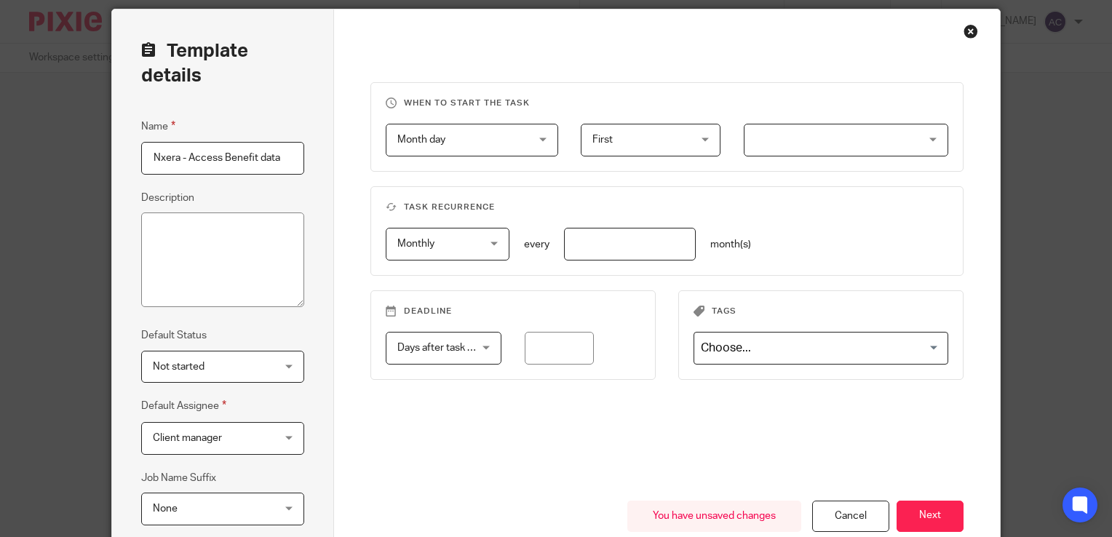
click at [744, 152] on div at bounding box center [846, 140] width 205 height 33
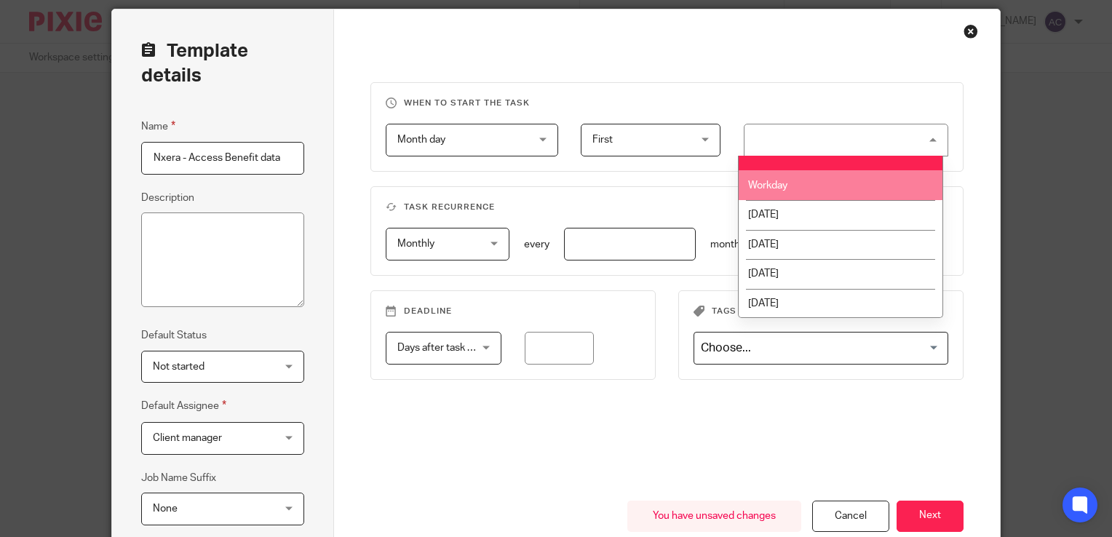
click at [760, 182] on span "Workday" at bounding box center [767, 186] width 39 height 10
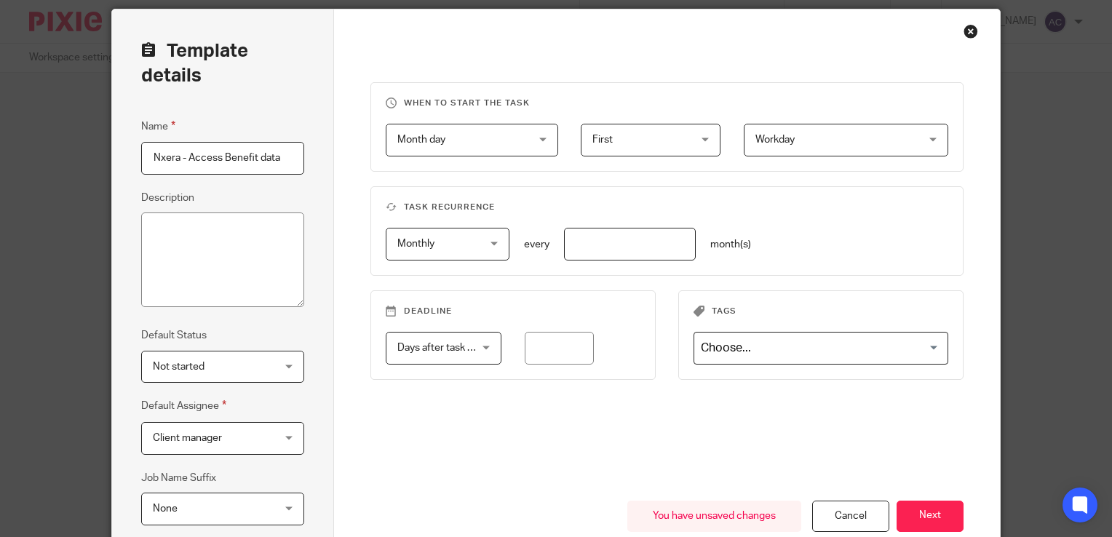
click at [565, 241] on input "number" at bounding box center [630, 244] width 132 height 33
type input "1"
click at [439, 362] on span "Days after task starts" at bounding box center [438, 348] width 83 height 31
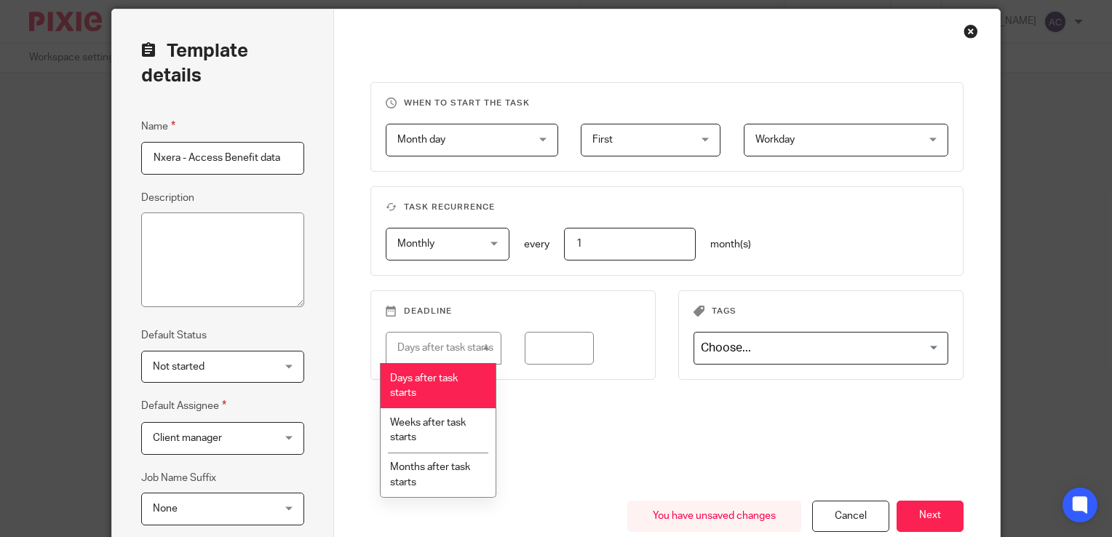
click at [428, 369] on li "Days after task starts" at bounding box center [438, 385] width 115 height 44
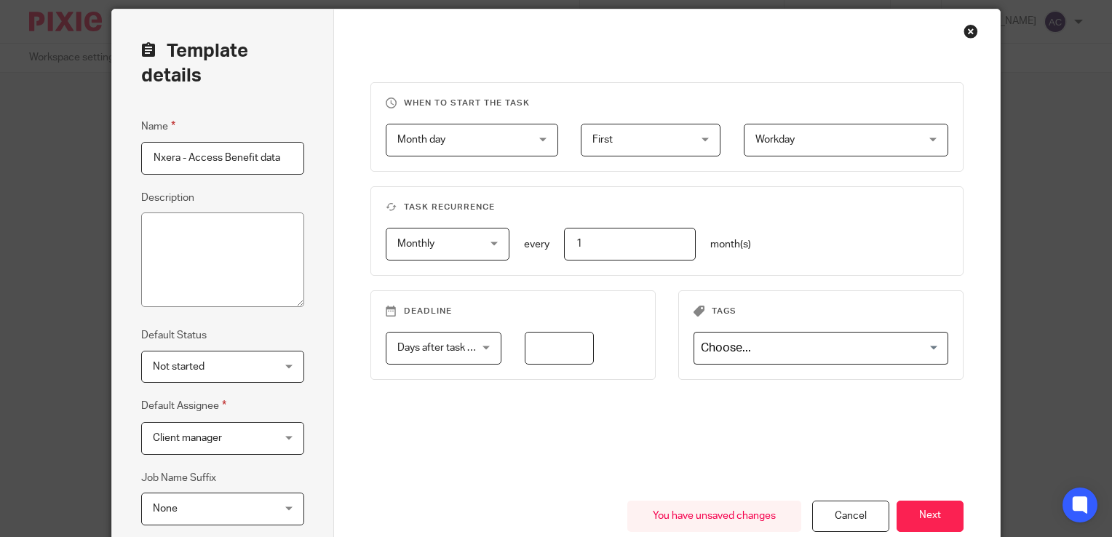
click at [564, 351] on input "number" at bounding box center [560, 348] width 70 height 33
click at [768, 142] on span "Workday" at bounding box center [775, 140] width 39 height 10
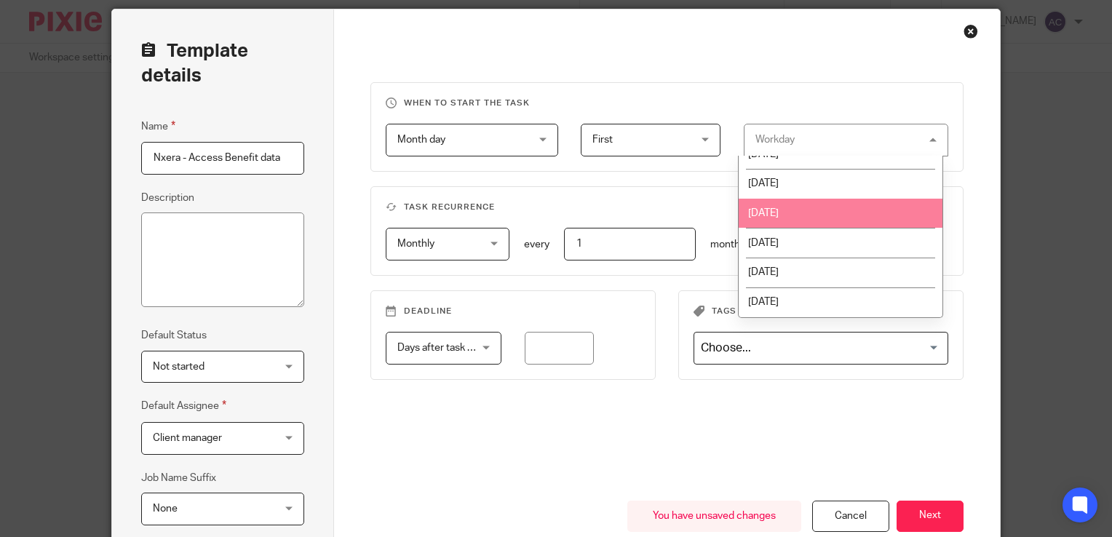
scroll to position [0, 0]
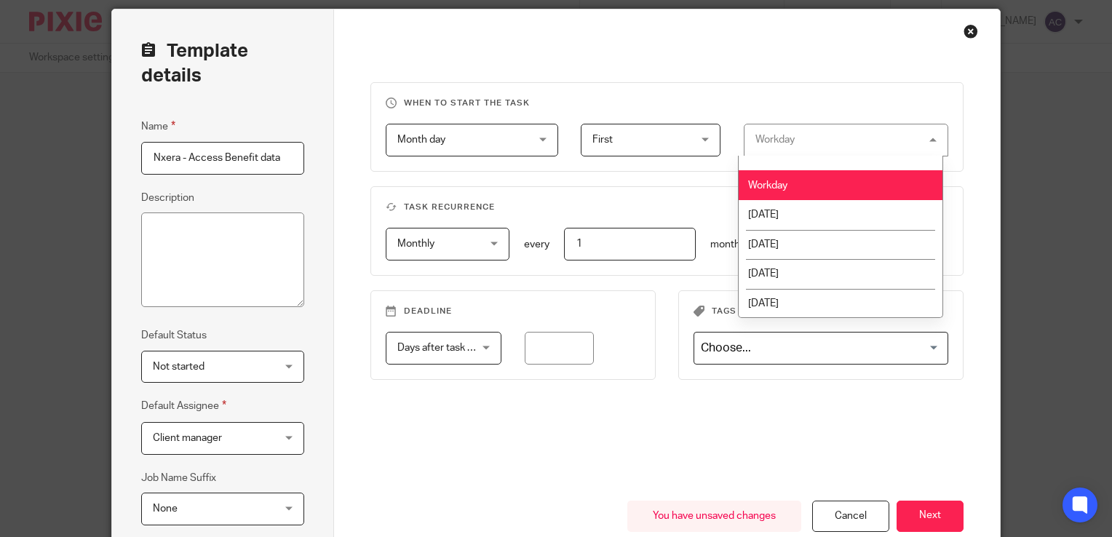
click at [534, 136] on div "Month day Month day" at bounding box center [472, 140] width 173 height 33
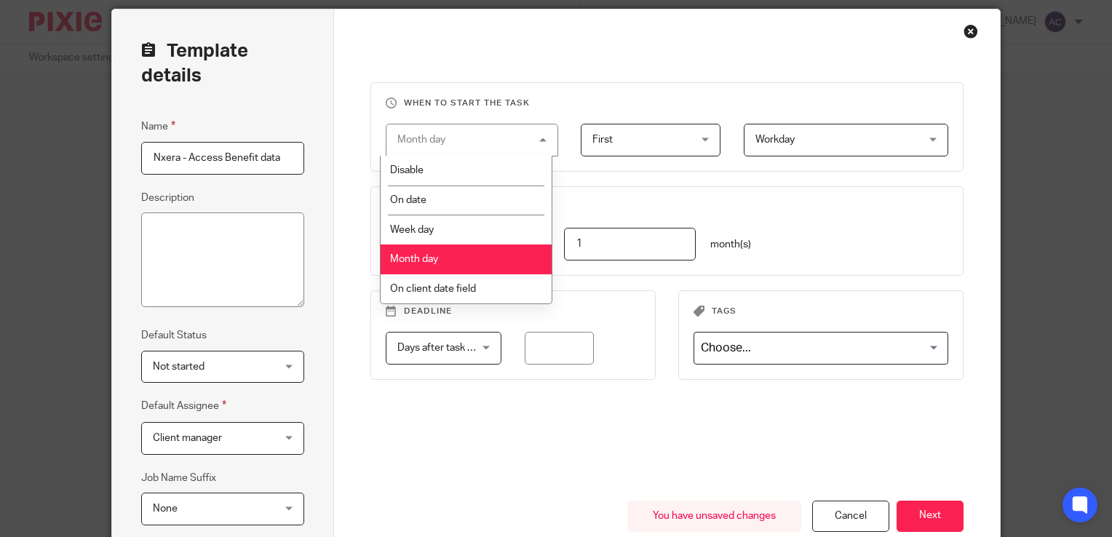
click at [605, 141] on span "First" at bounding box center [602, 140] width 20 height 10
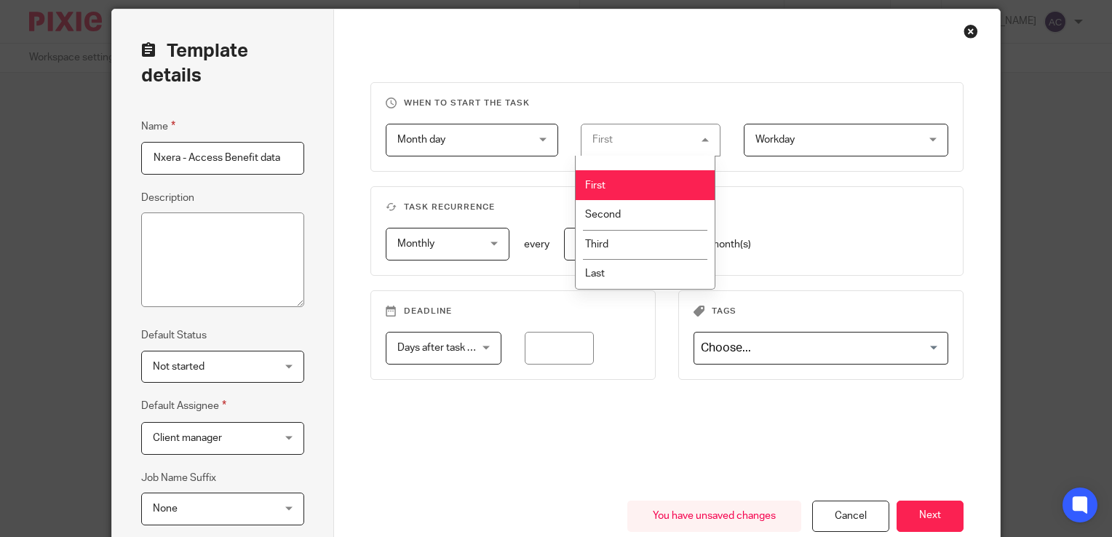
click at [518, 134] on span "Month day" at bounding box center [461, 139] width 128 height 31
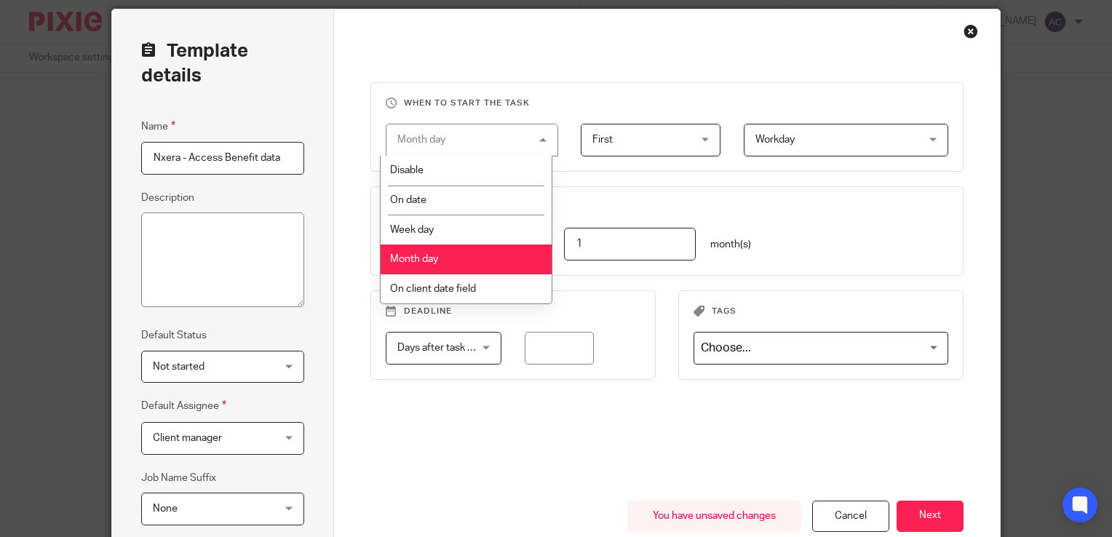
click at [449, 263] on li "Month day" at bounding box center [466, 260] width 171 height 30
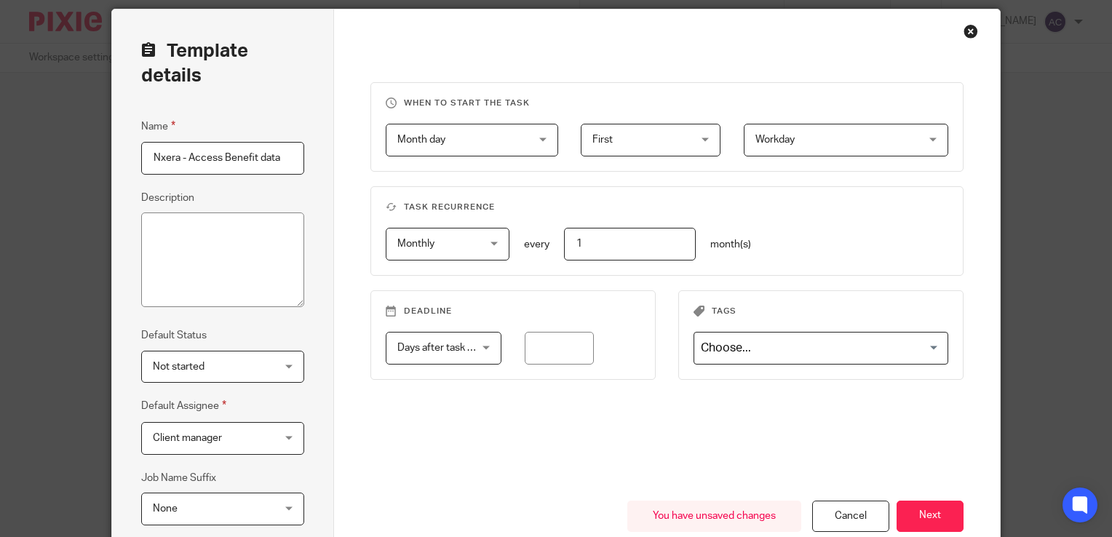
click at [821, 150] on span "Workday" at bounding box center [833, 139] width 154 height 31
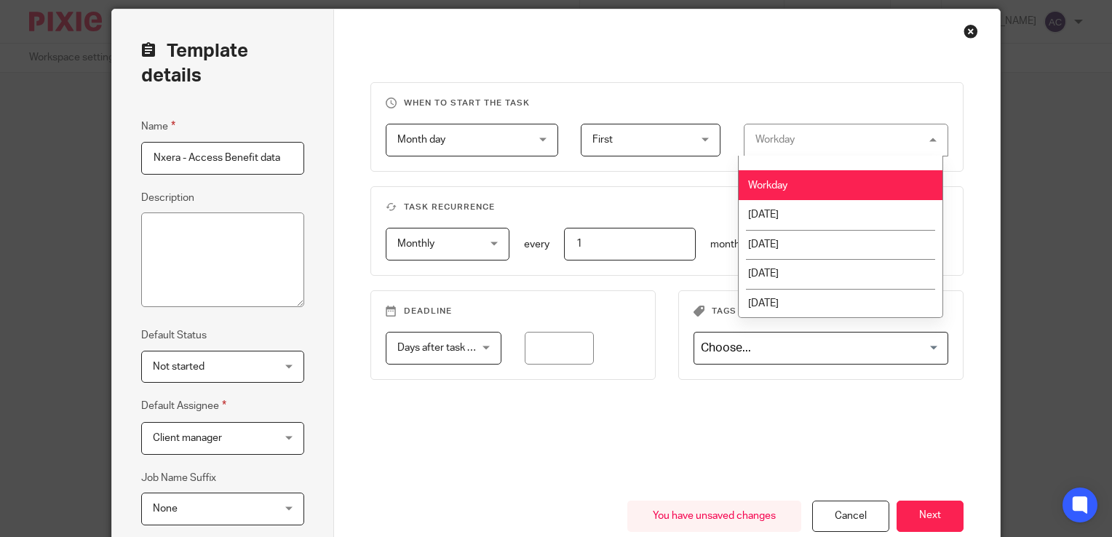
click at [677, 168] on fieldset "When to start the task Month day Month day Disable On date Week day Month day O…" at bounding box center [666, 127] width 593 height 90
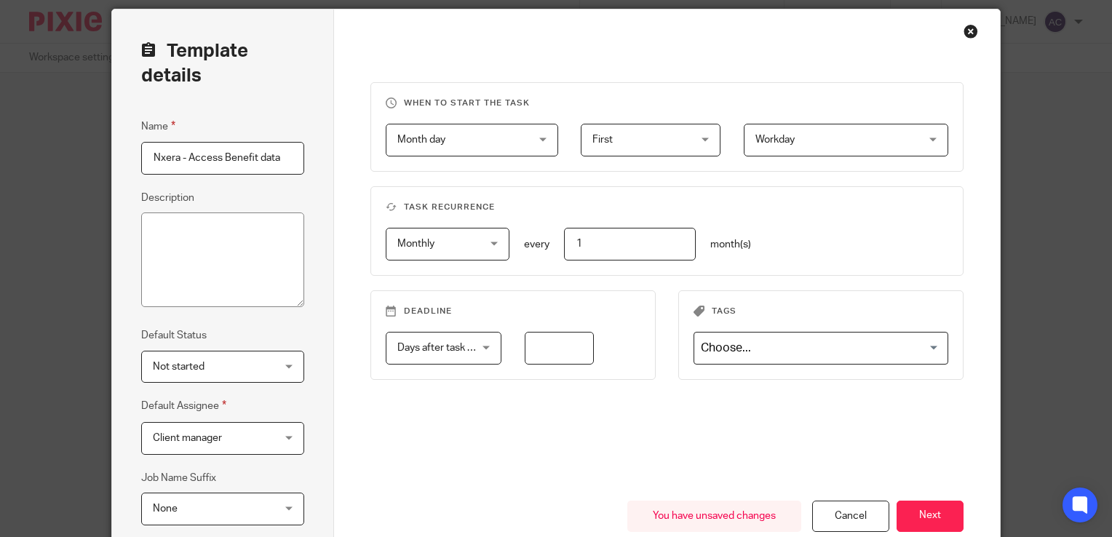
click at [550, 336] on input "number" at bounding box center [560, 348] width 70 height 33
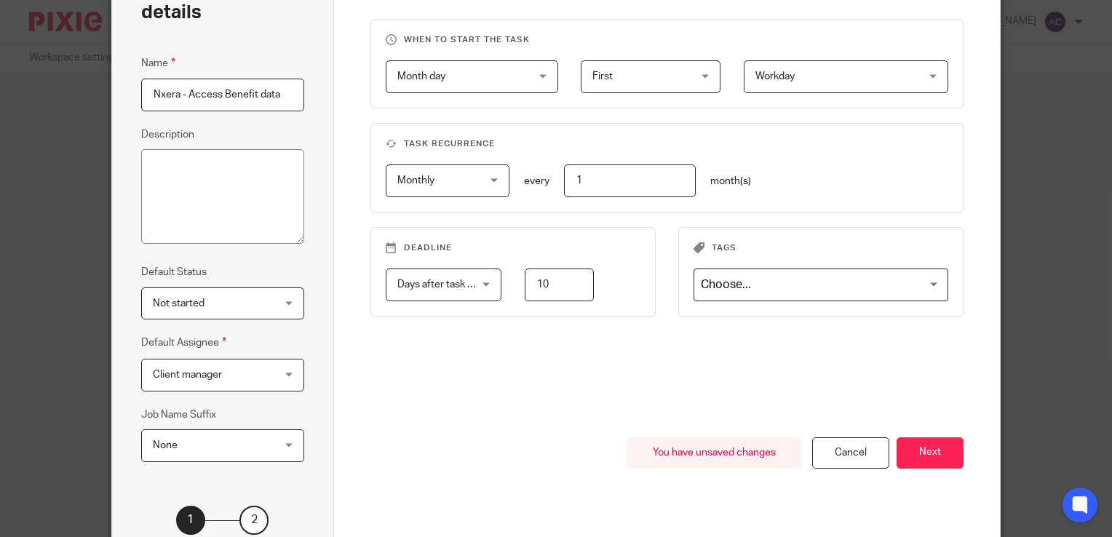
scroll to position [114, 0]
type input "10"
click at [904, 445] on button "Next" at bounding box center [930, 452] width 67 height 31
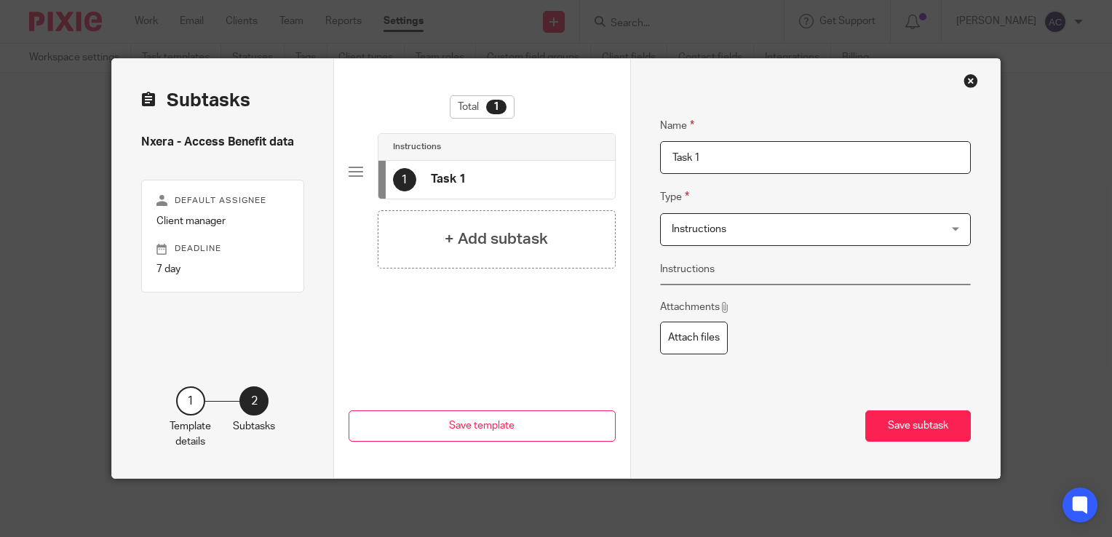
scroll to position [0, 0]
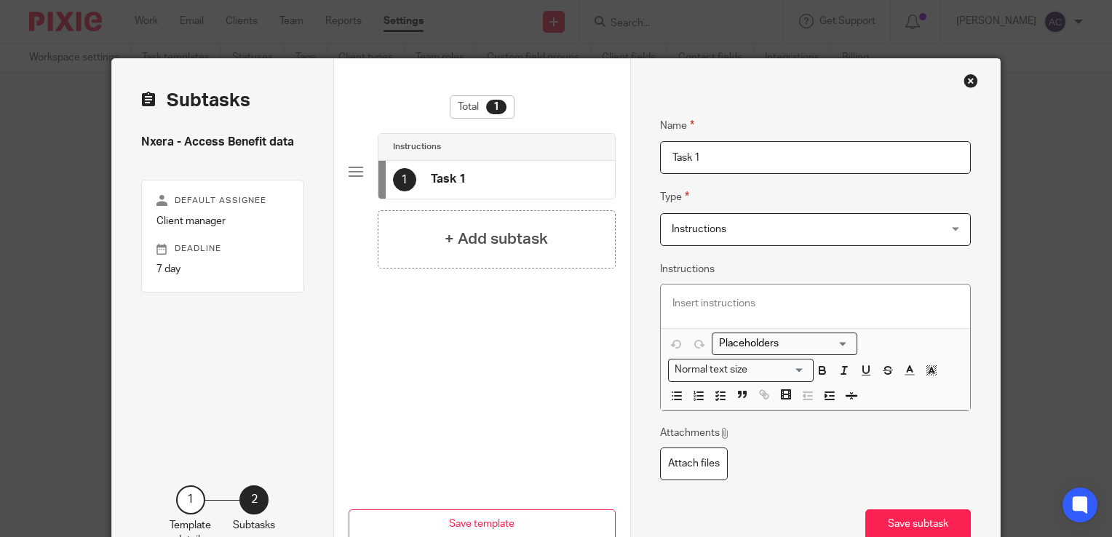
drag, startPoint x: 729, startPoint y: 160, endPoint x: 642, endPoint y: 159, distance: 86.6
click at [642, 159] on div "Name Task 1 Type Instructions Instructions Instructions Document signing - requ…" at bounding box center [815, 318] width 370 height 518
type input "A"
type input "R"
type input "A"
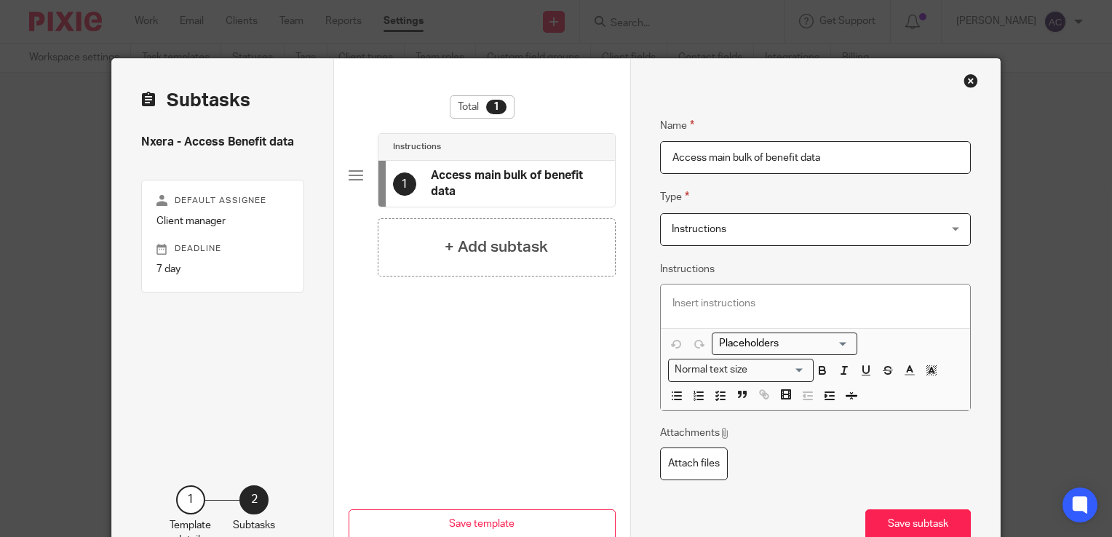
type input "Access main bulk of benefit data"
click at [689, 293] on div at bounding box center [815, 307] width 309 height 44
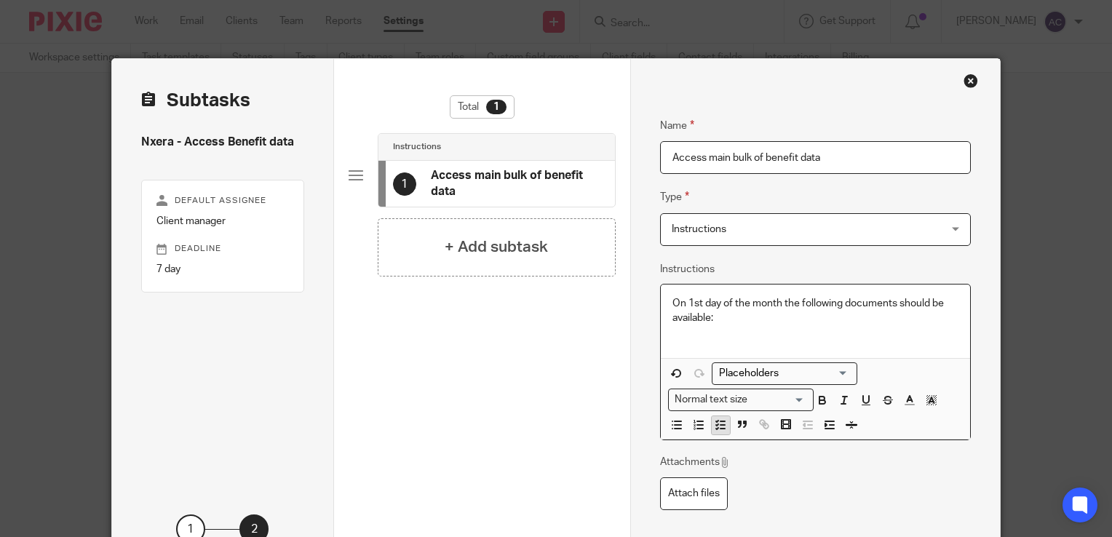
click at [721, 429] on line "button" at bounding box center [723, 429] width 4 height 0
